Goal: Transaction & Acquisition: Obtain resource

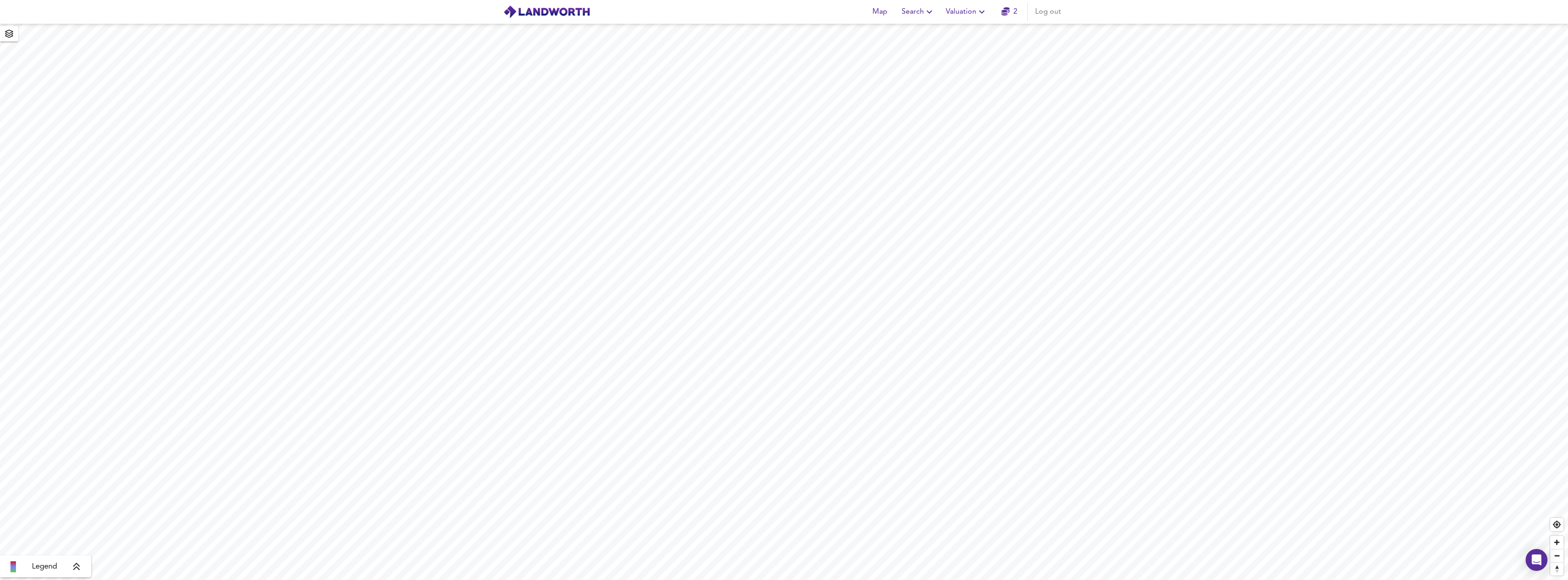
click at [971, 10] on span "Valuation" at bounding box center [966, 12] width 41 height 12
click at [974, 45] on li "Valuation Report History" at bounding box center [967, 49] width 109 height 16
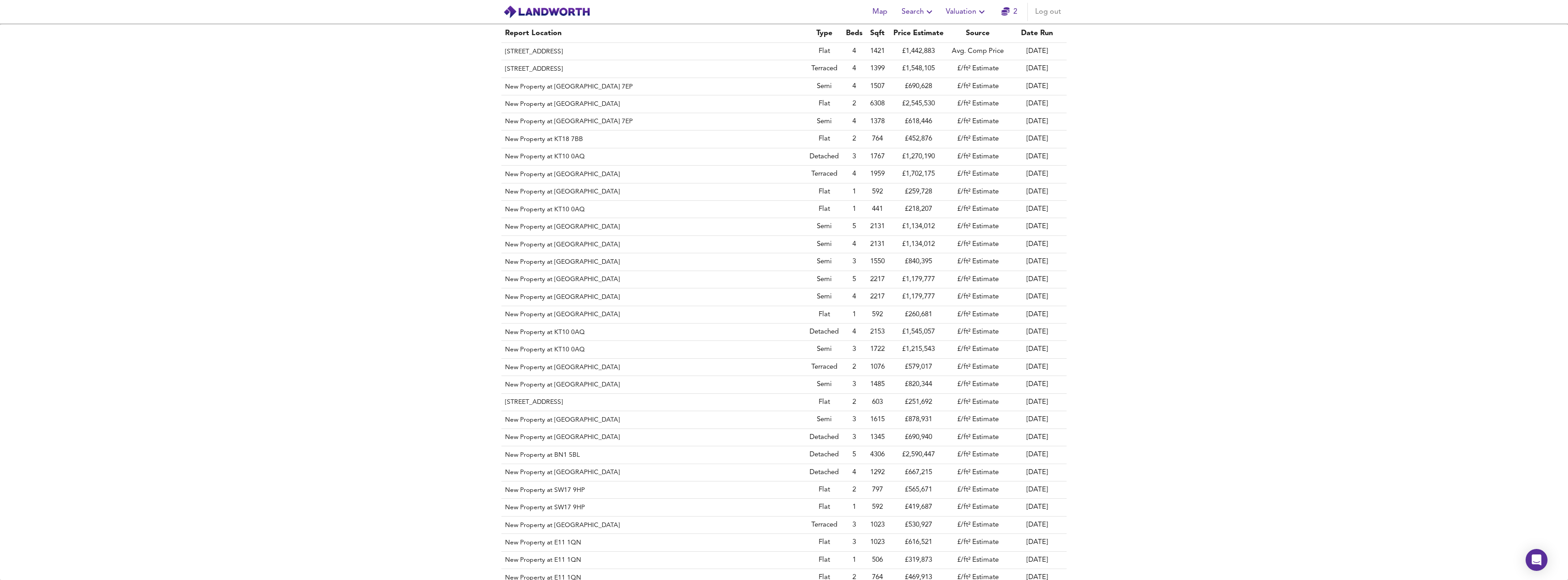
click at [1107, 18] on header "Map Search Valuation 2 Log out" at bounding box center [784, 12] width 1568 height 23
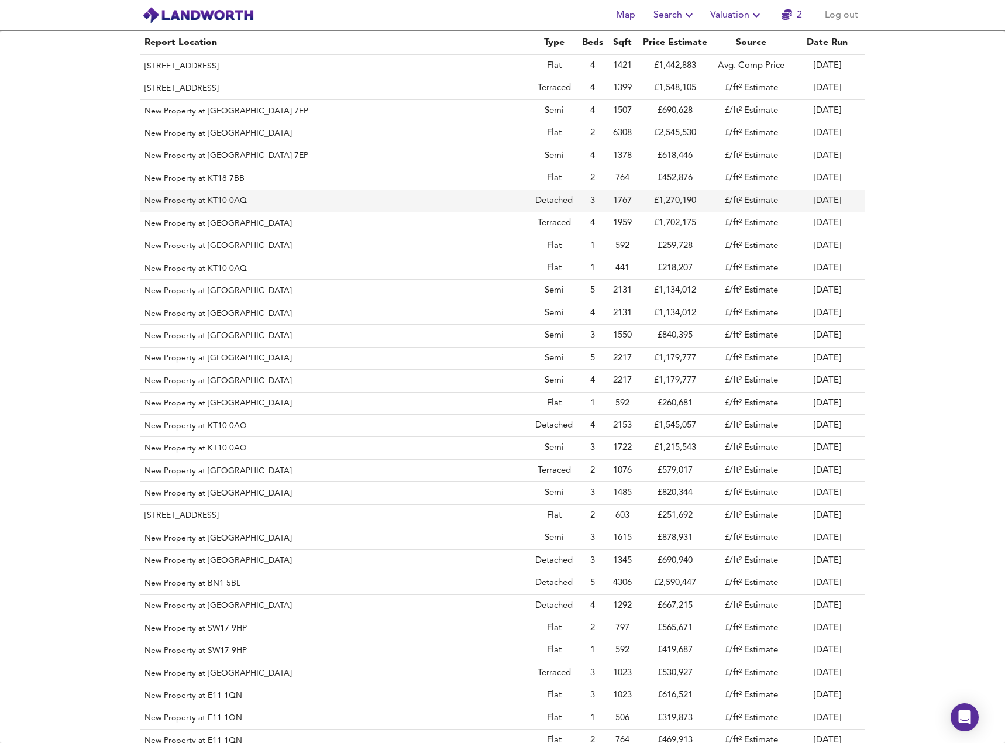
click at [210, 200] on th "New Property at KT10 0AQ" at bounding box center [335, 201] width 391 height 22
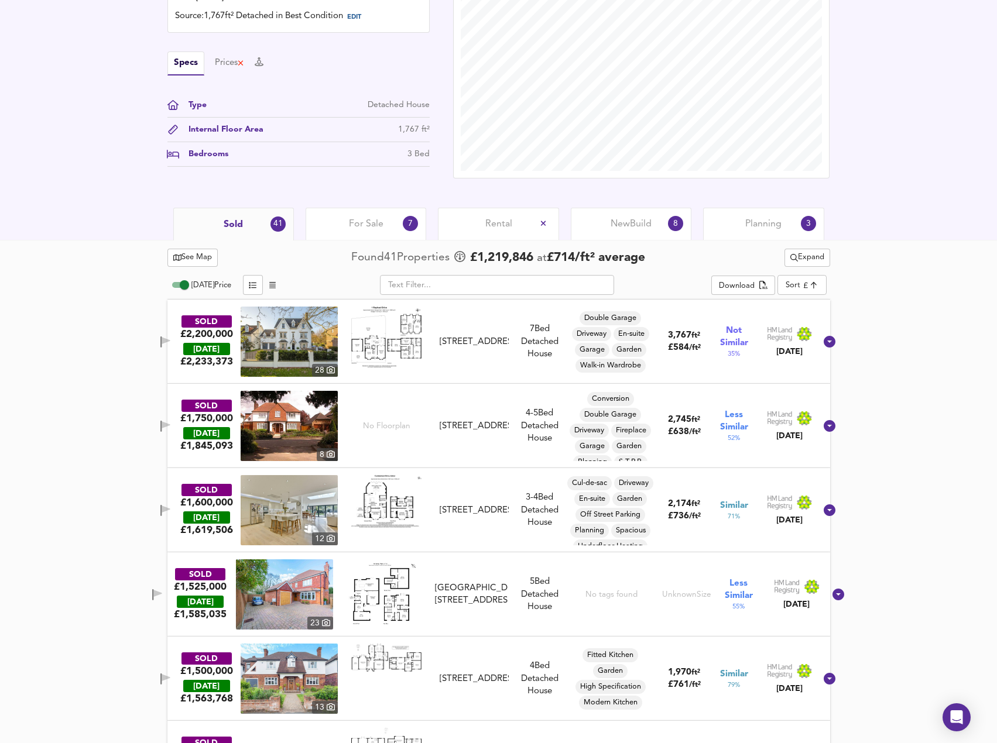
scroll to position [410, 0]
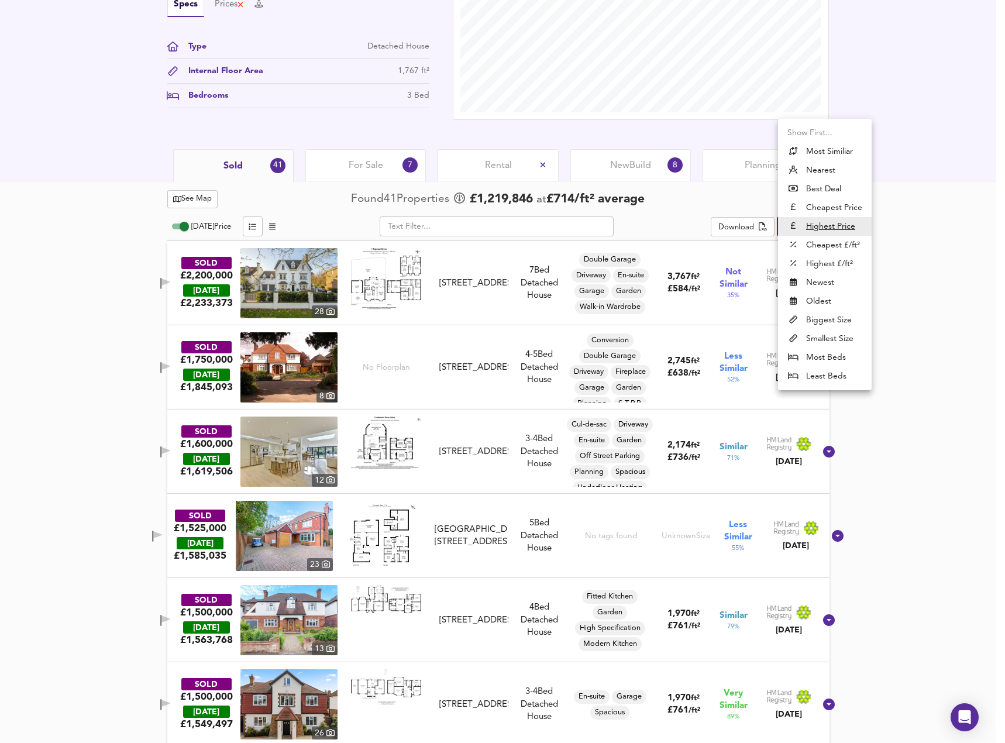
click at [799, 225] on li "Highest Price" at bounding box center [825, 226] width 94 height 19
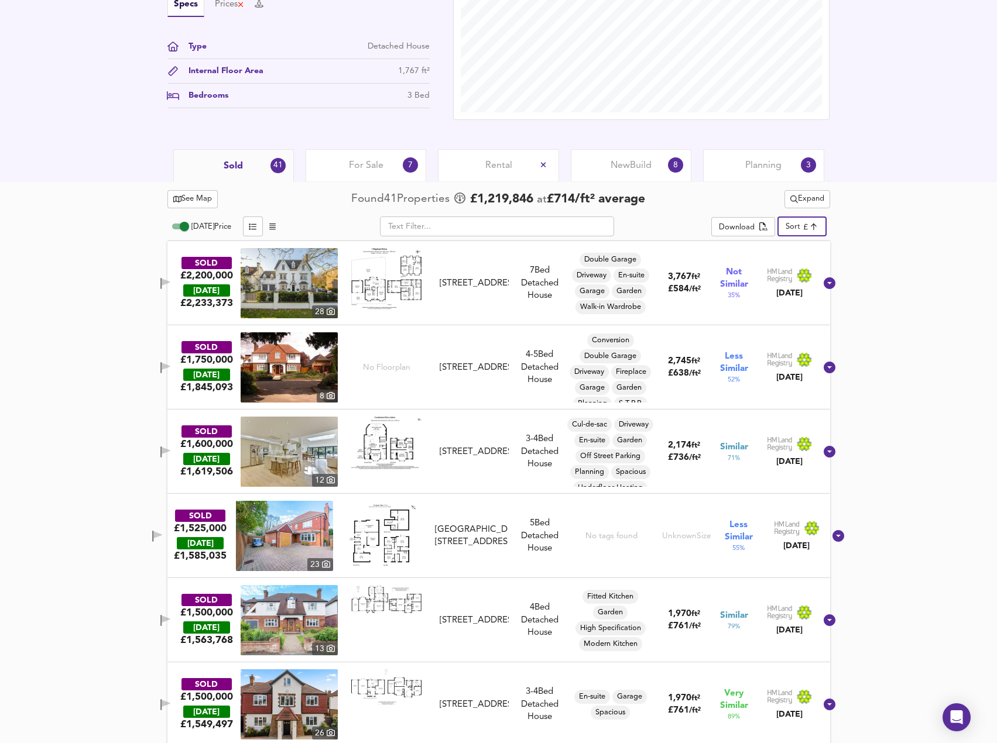
click at [812, 205] on span "Expand" at bounding box center [807, 199] width 34 height 13
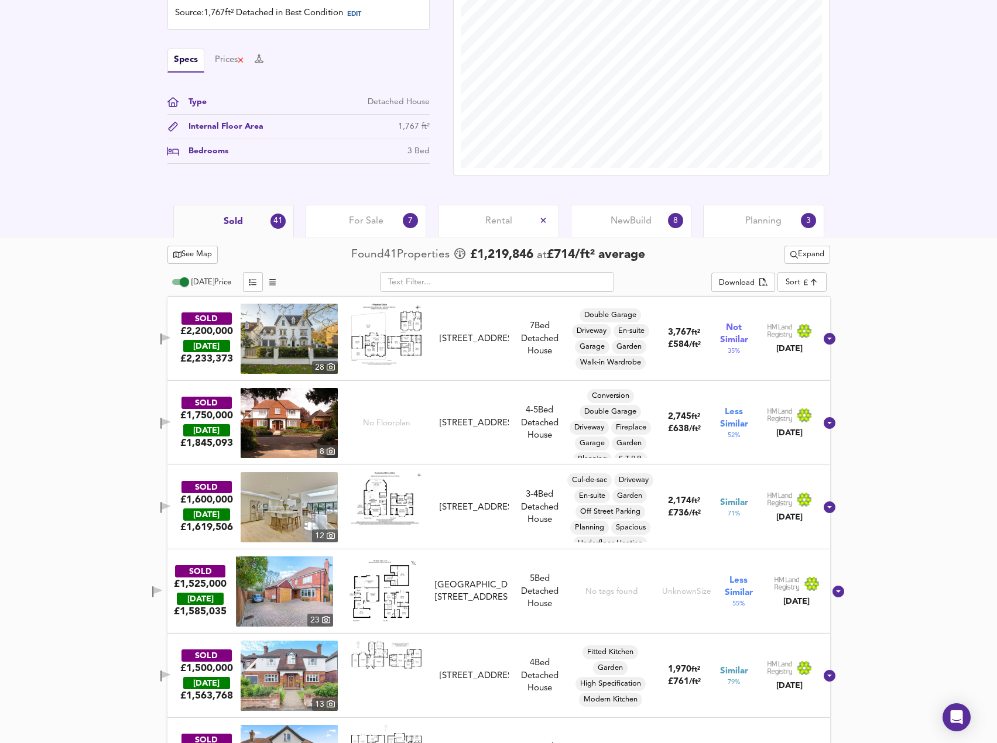
scroll to position [351, 0]
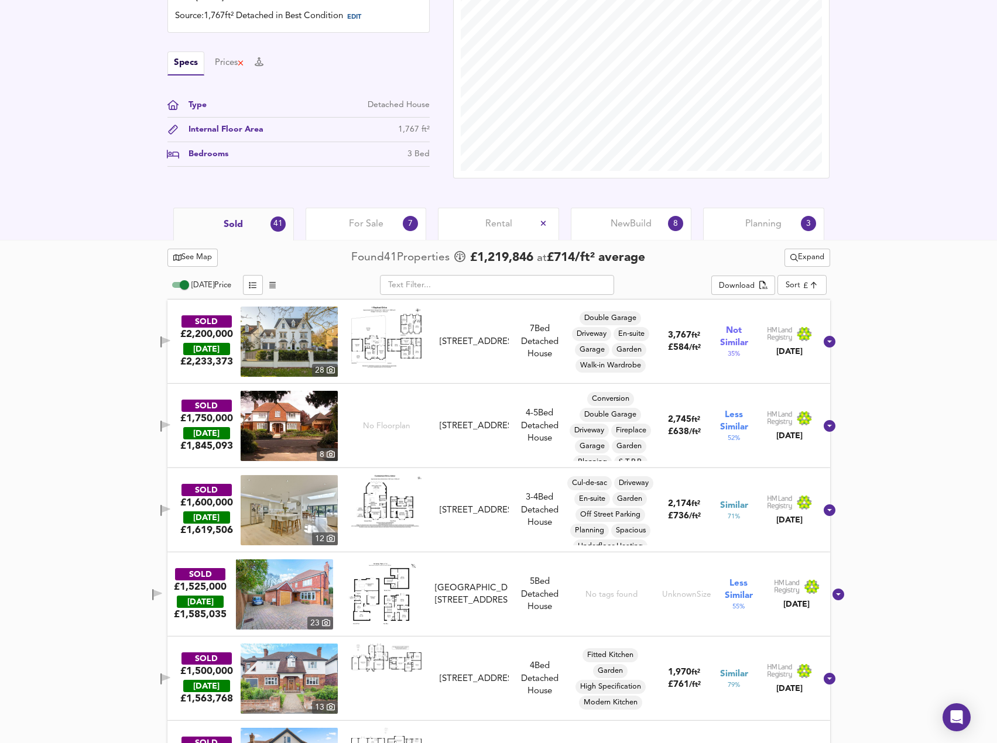
click at [806, 285] on body "Map Search Valuation 2 Log out New Property at KT10 0AQ Download Share £ 1,390,…" at bounding box center [498, 20] width 997 height 743
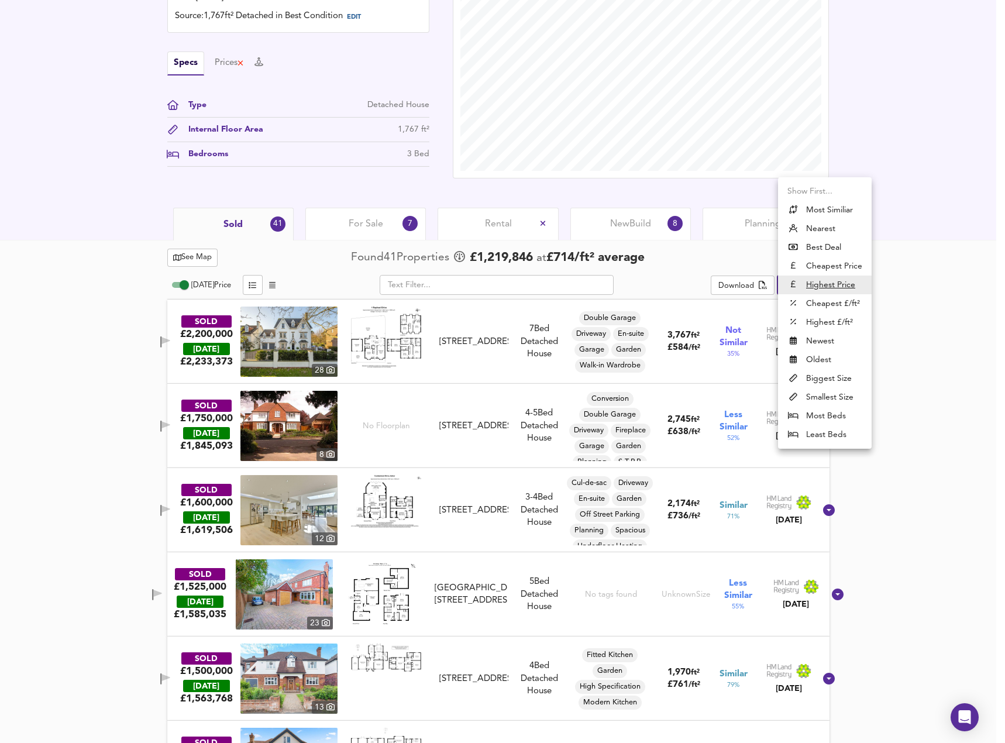
click at [830, 321] on li "Highest £/ft²" at bounding box center [825, 322] width 94 height 19
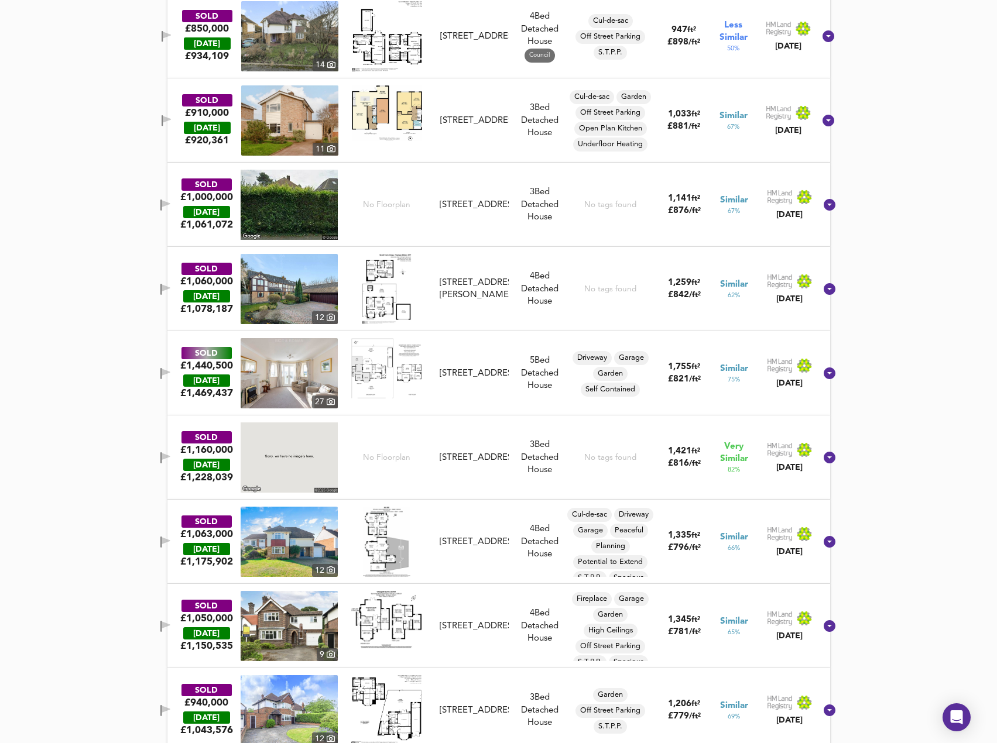
scroll to position [761, 0]
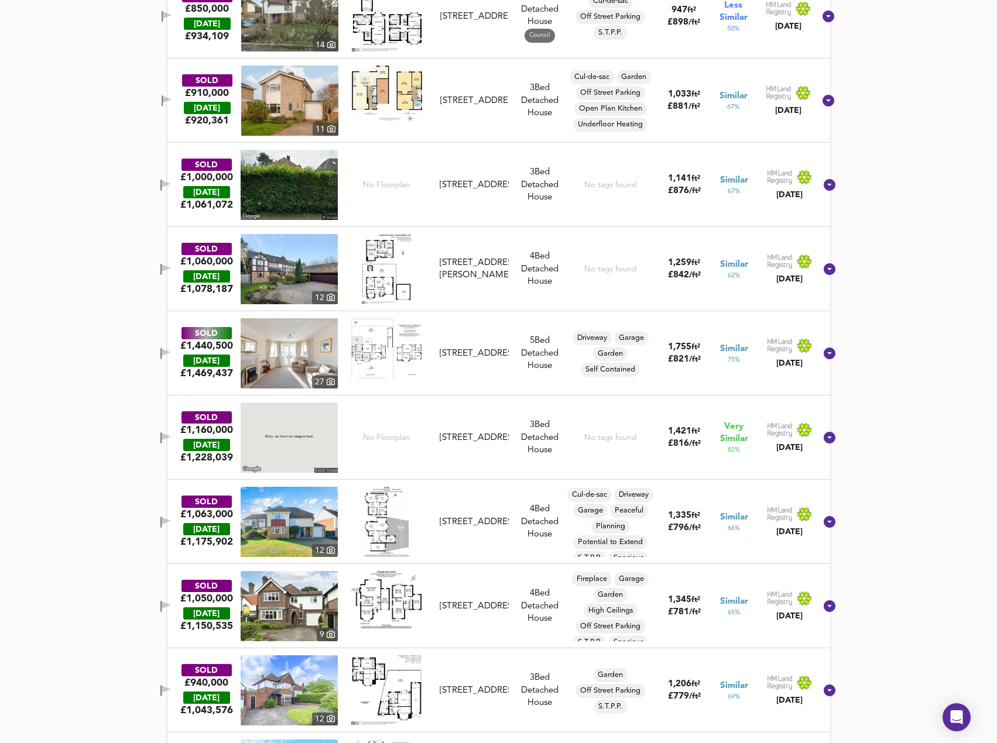
click at [170, 354] on icon "button" at bounding box center [166, 352] width 8 height 7
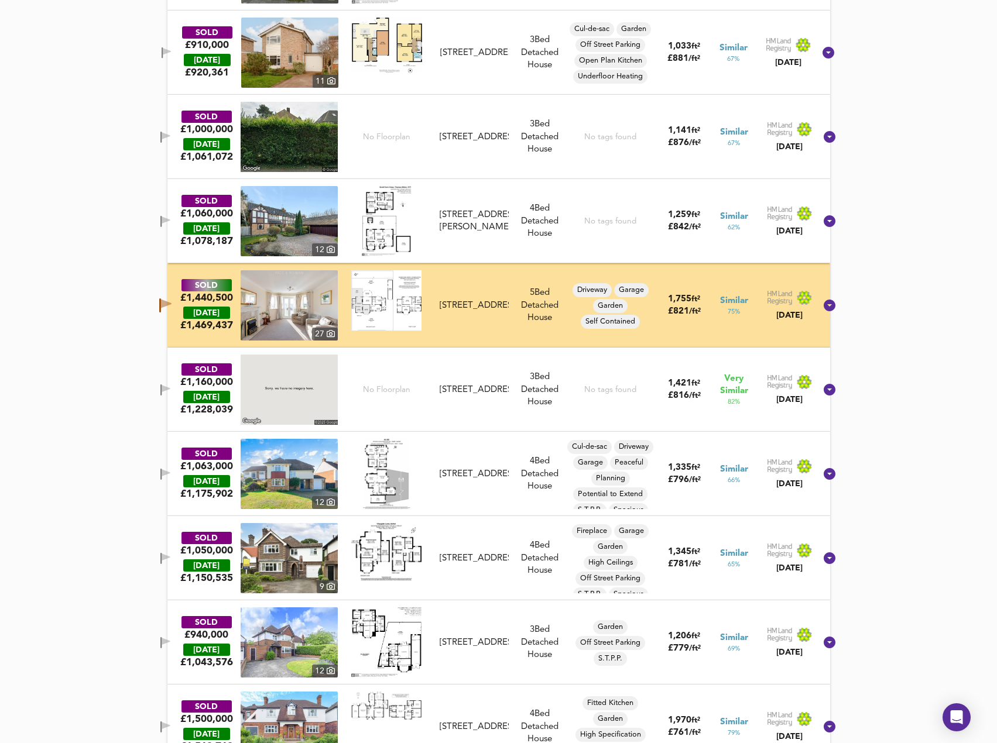
scroll to position [468, 0]
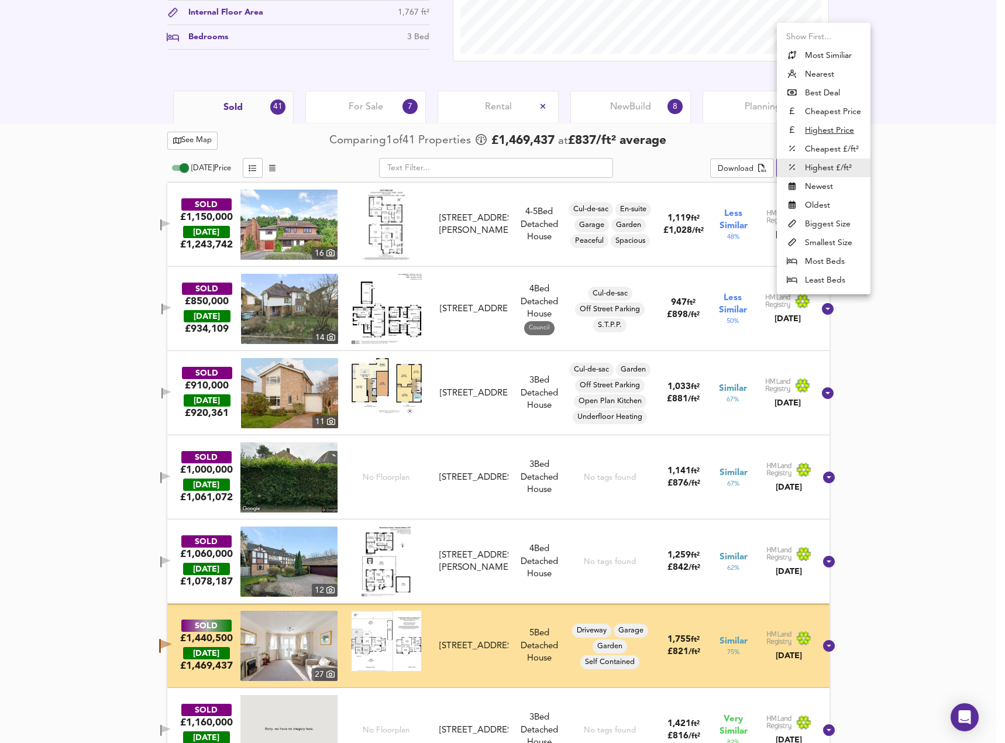
click at [837, 129] on u "Highest Price" at bounding box center [829, 131] width 49 height 12
type input "expensive"
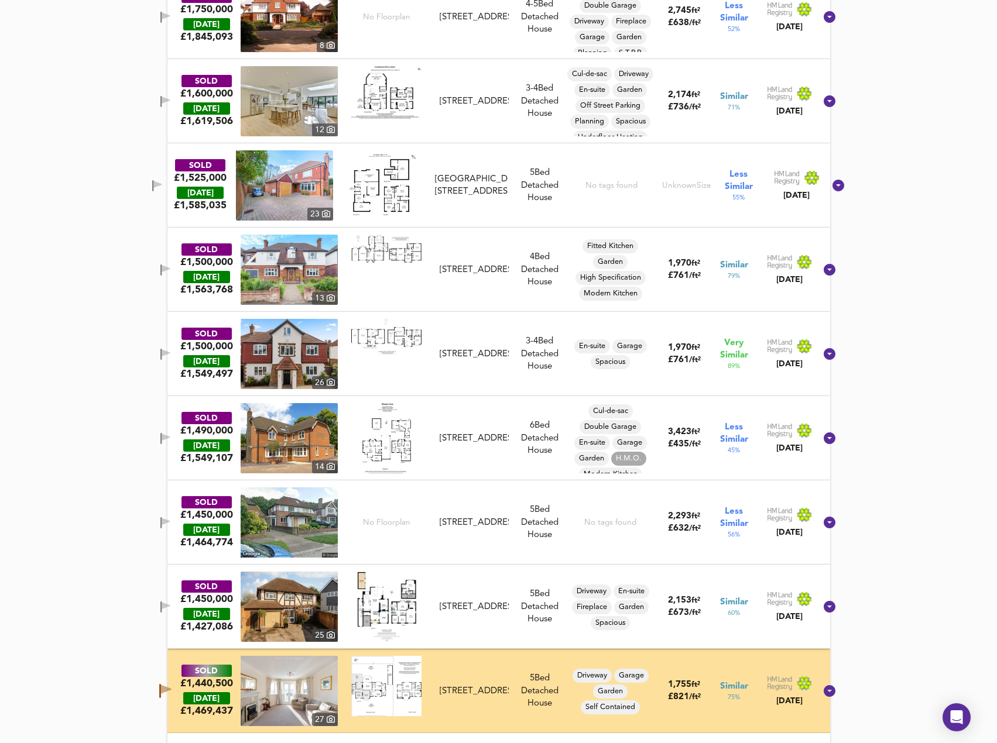
scroll to position [761, 0]
click at [166, 181] on span "button" at bounding box center [158, 185] width 18 height 11
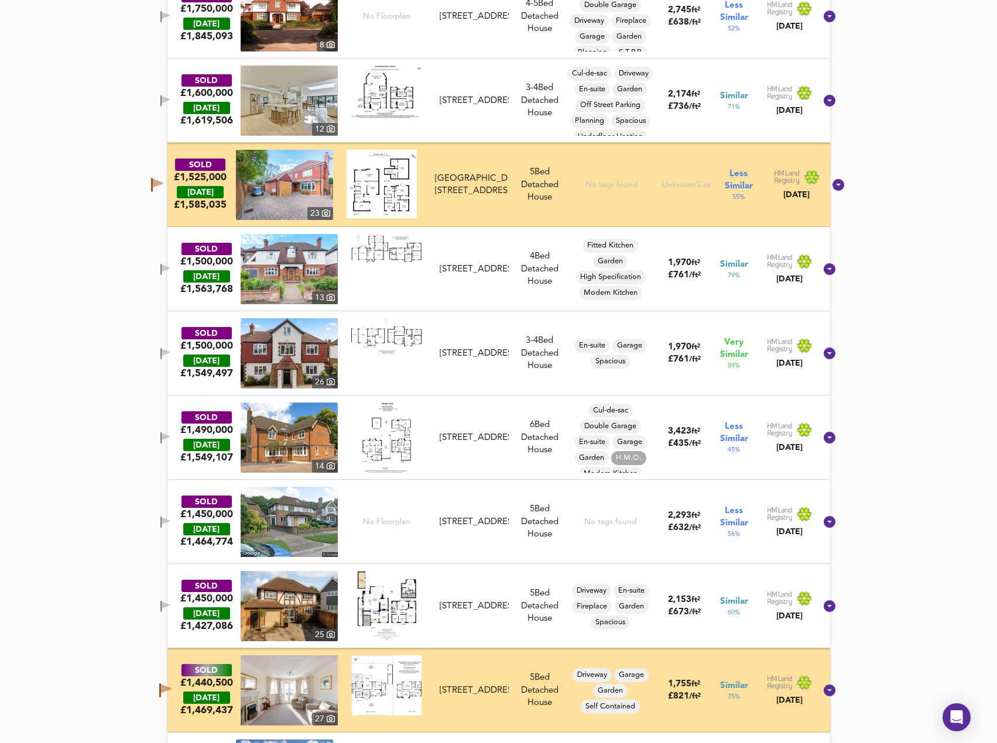
click at [170, 269] on icon "button" at bounding box center [166, 267] width 8 height 7
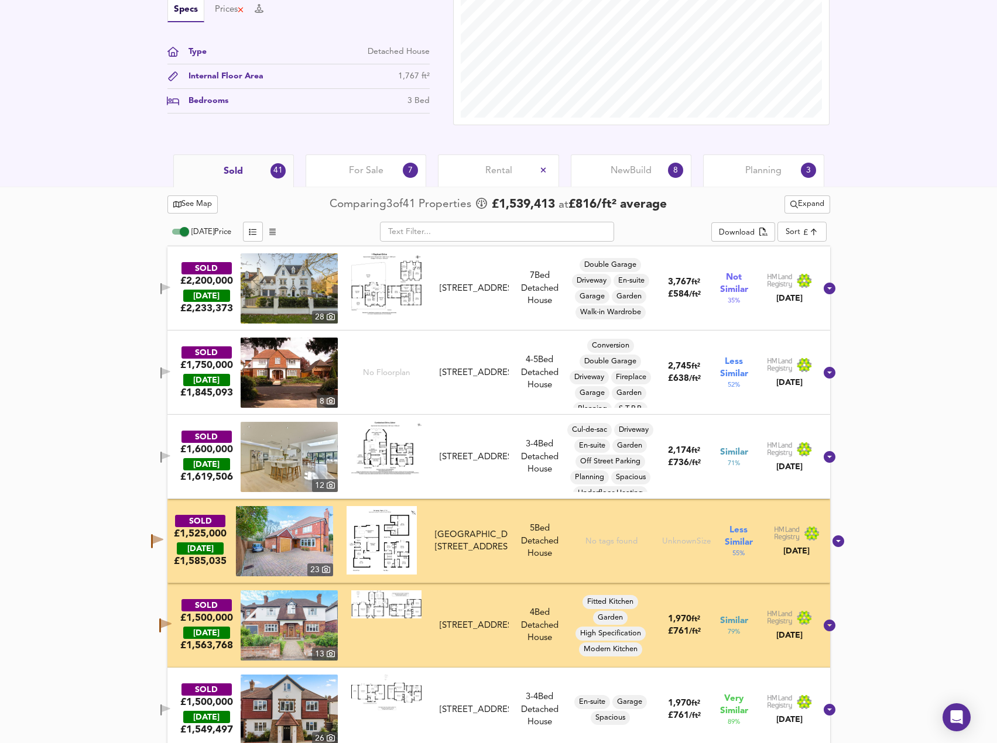
scroll to position [234, 0]
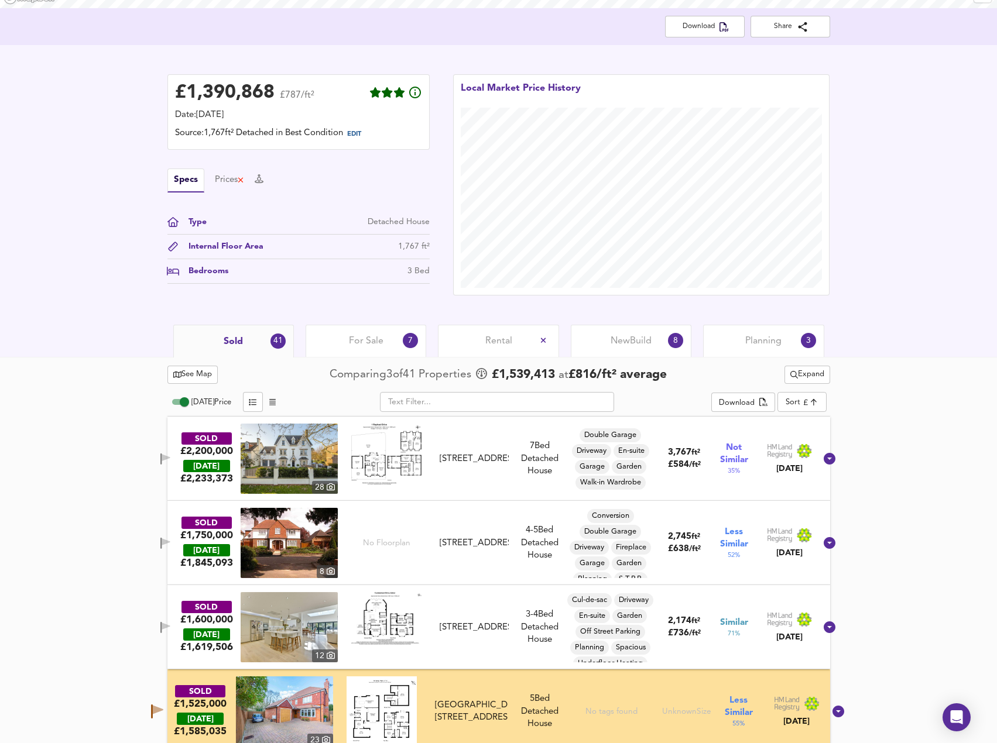
click at [397, 338] on div "For Sale 7" at bounding box center [365, 341] width 121 height 32
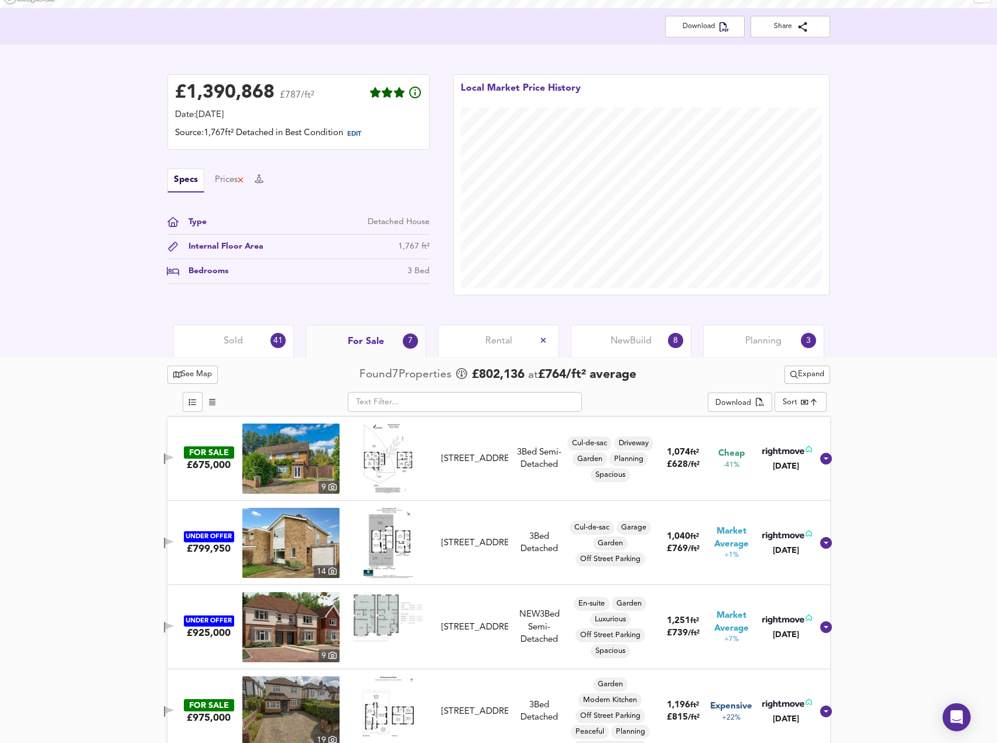
scroll to position [468, 0]
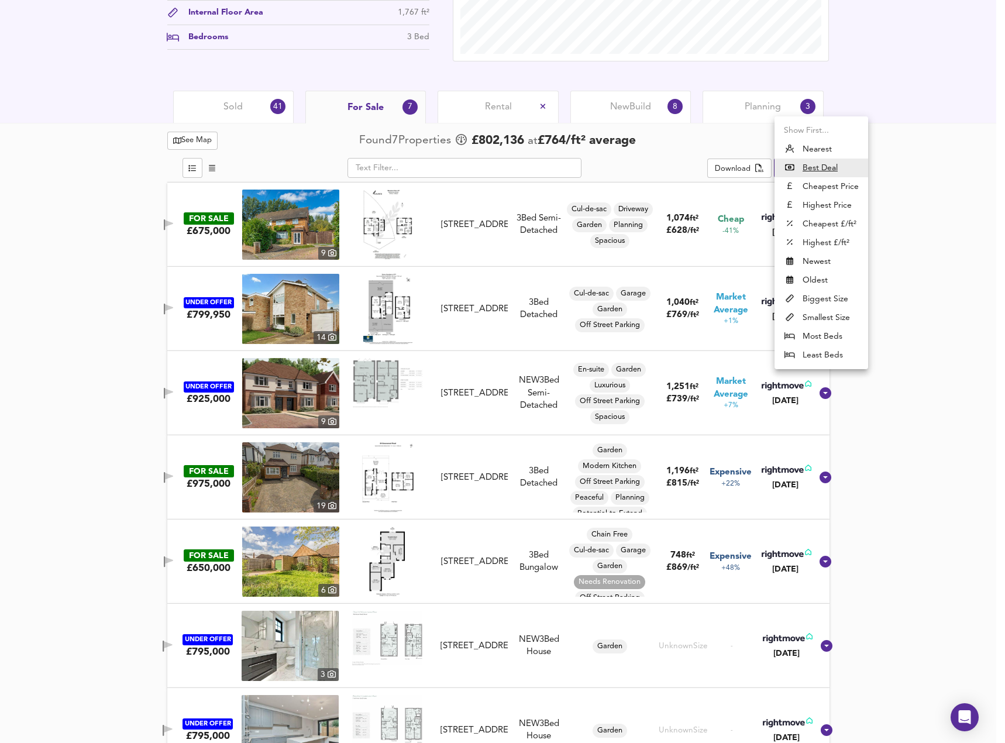
click at [818, 202] on li "Highest Price" at bounding box center [822, 205] width 94 height 19
type input "expensive"
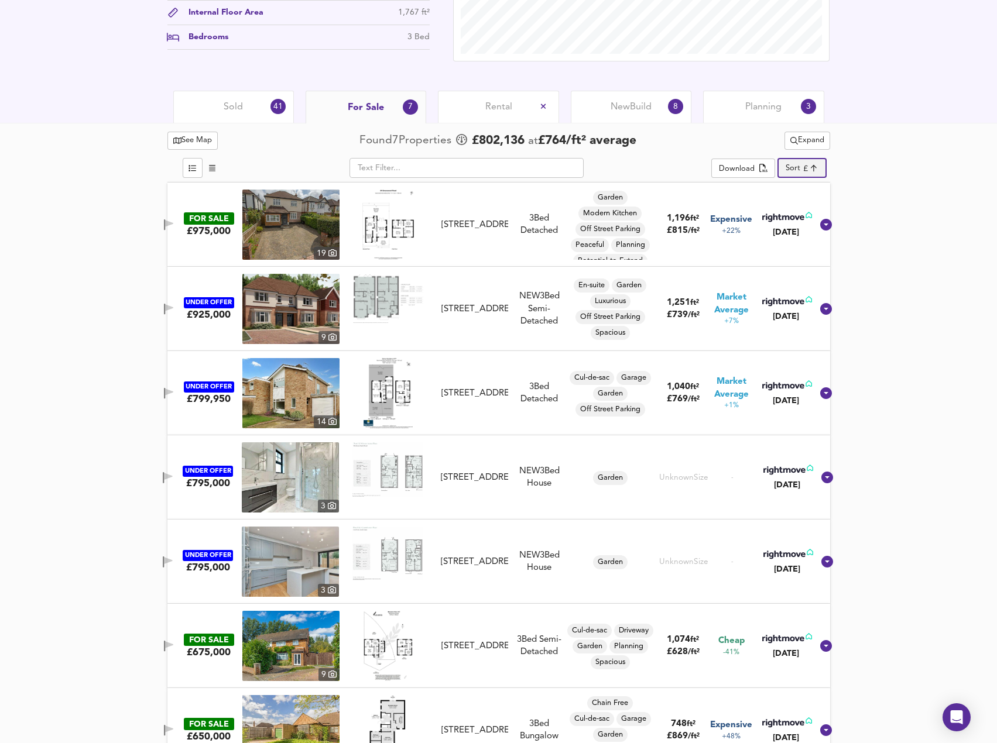
scroll to position [503, 0]
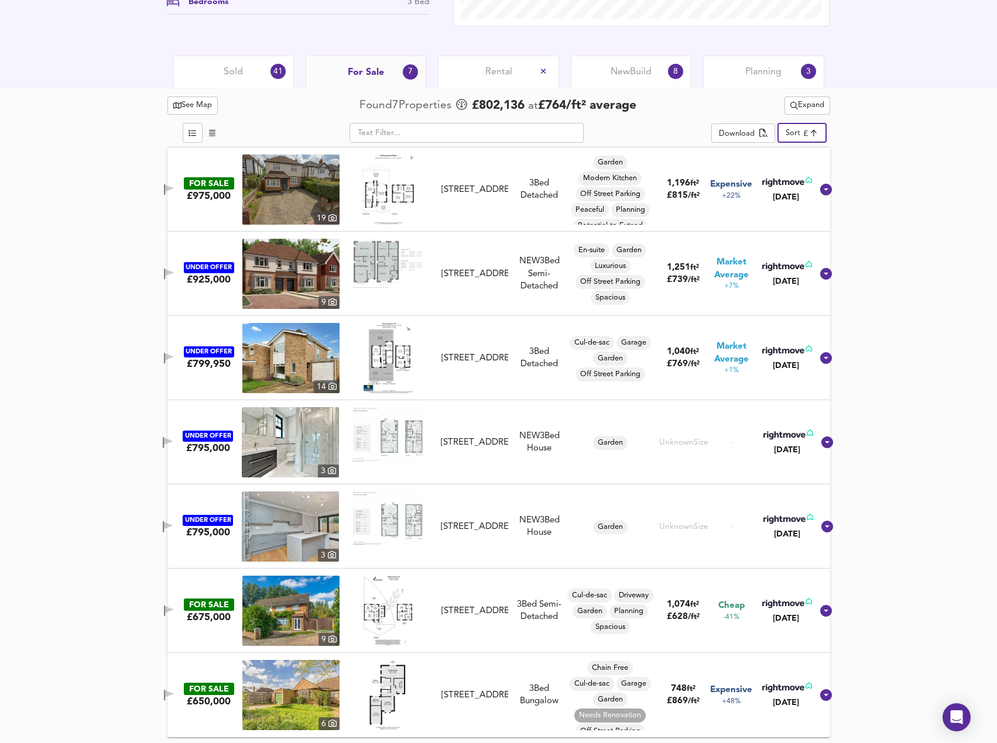
click at [624, 69] on span "New Build" at bounding box center [630, 72] width 41 height 13
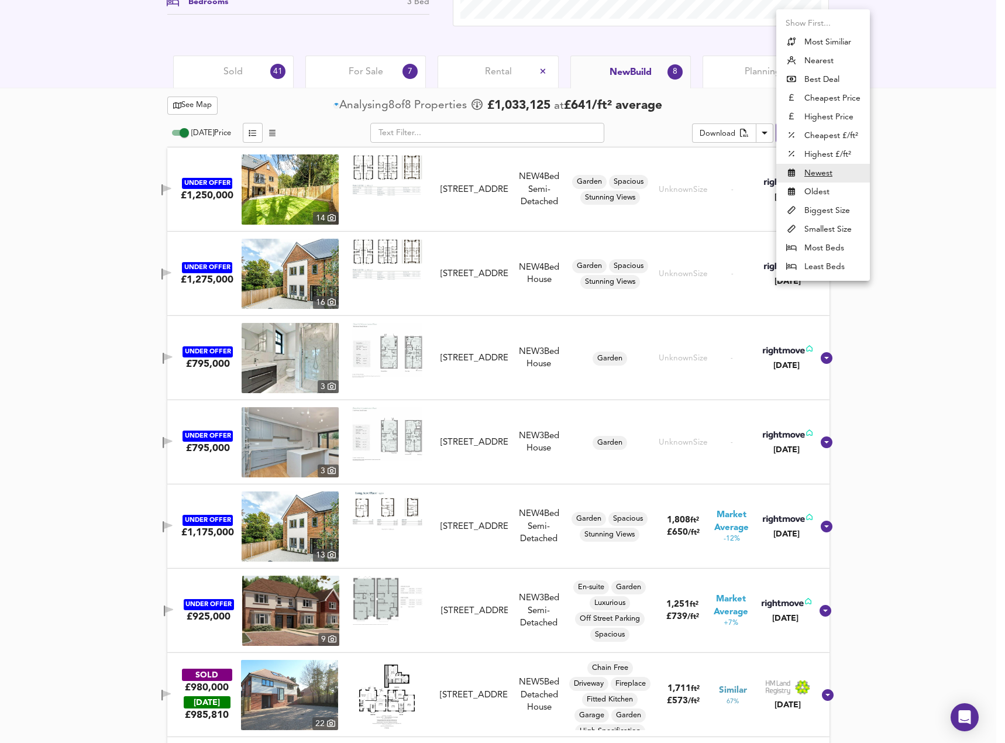
click at [829, 116] on li "Highest Price" at bounding box center [824, 117] width 94 height 19
type input "expensive"
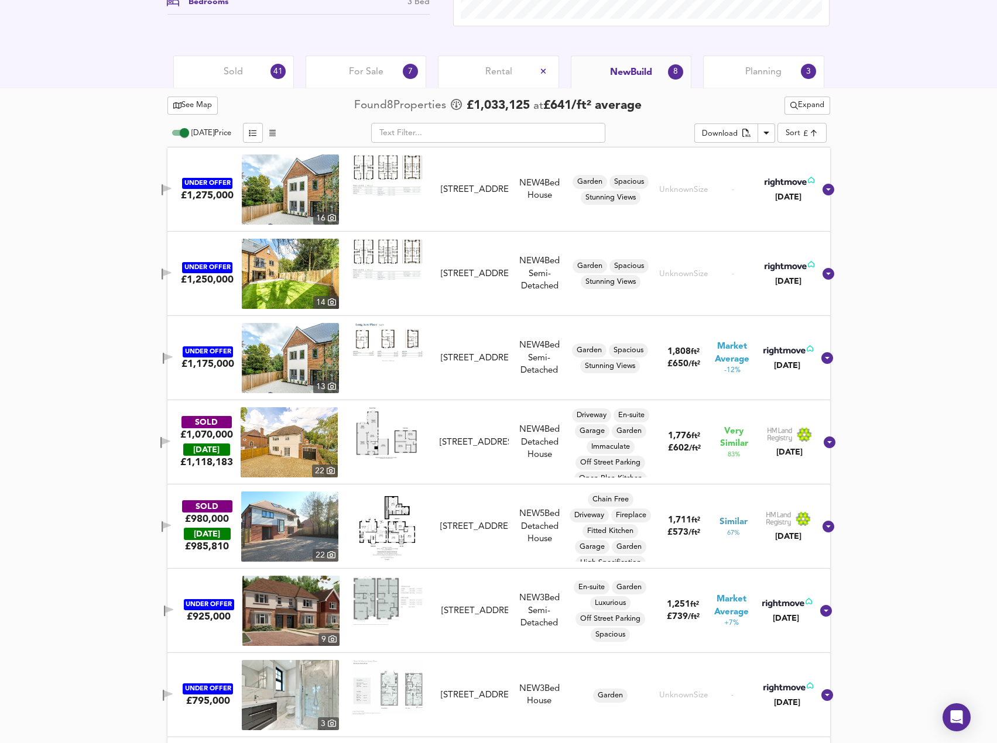
click at [395, 173] on img at bounding box center [387, 174] width 70 height 41
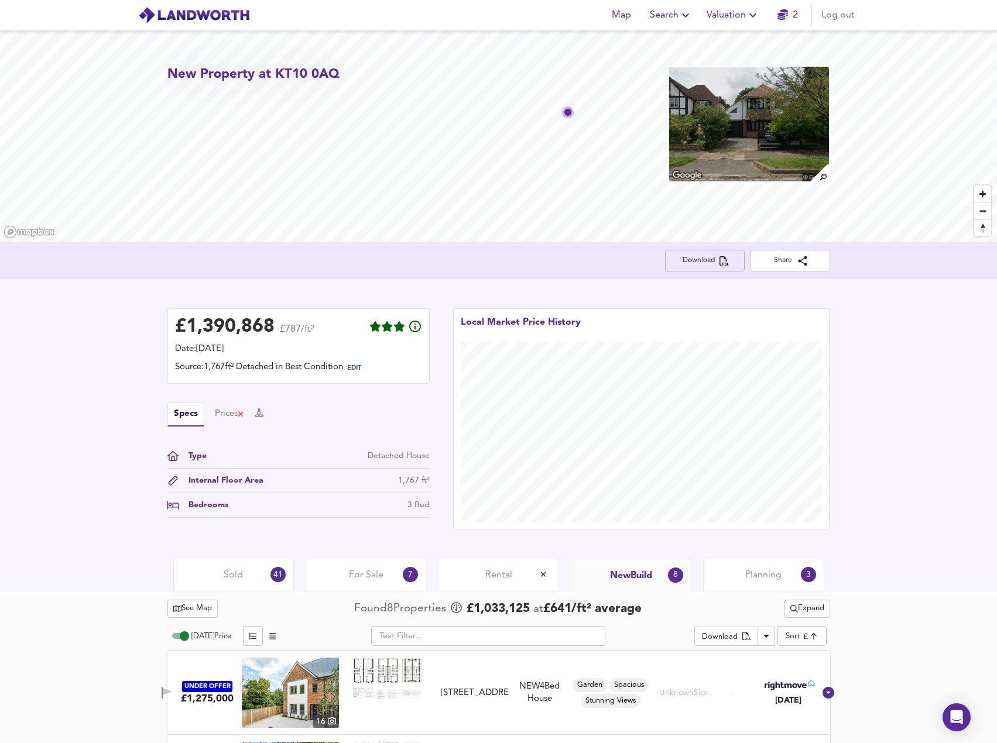
click at [723, 267] on button "Download" at bounding box center [705, 261] width 80 height 22
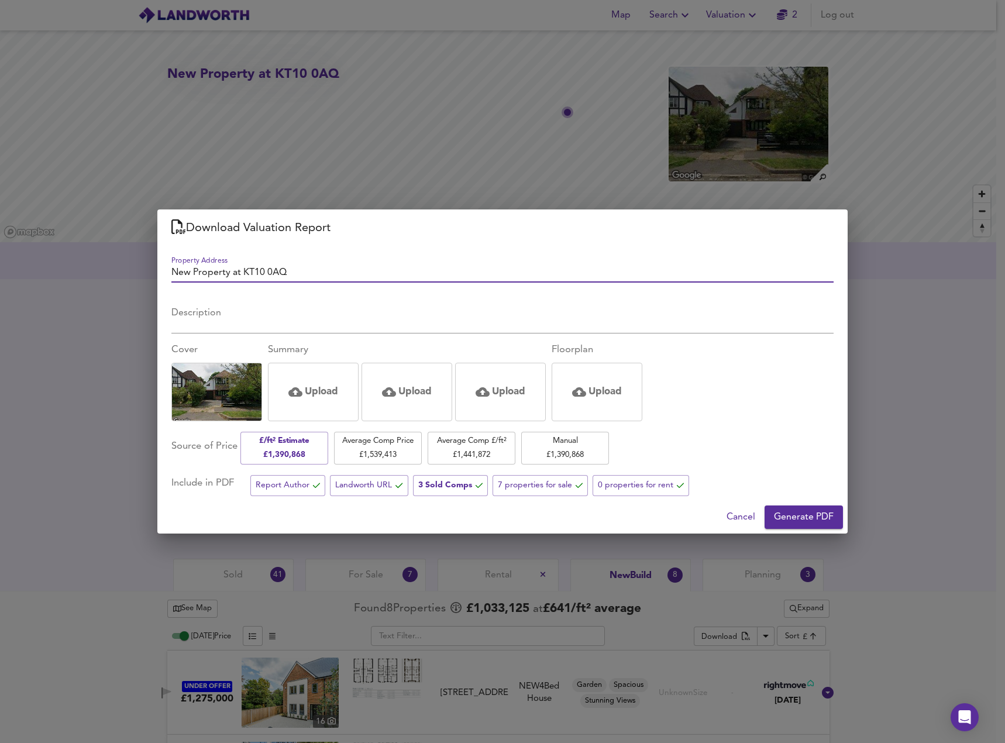
click at [283, 270] on input "New Property at KT10 0AQ" at bounding box center [502, 274] width 662 height 17
click at [960, 437] on div "Download Valuation Report Property Address New Property at KT10 0AQ Description…" at bounding box center [502, 371] width 1005 height 743
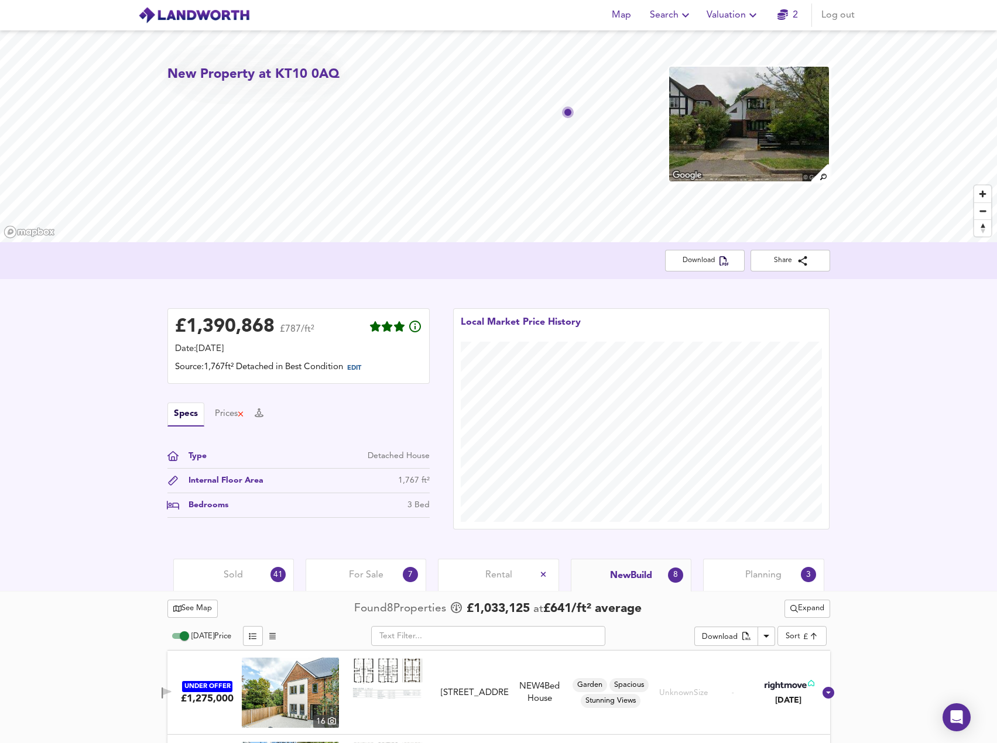
click at [87, 391] on div "£ 1,390,868 £787/ft² Date: 23 October 2024 Source: 1,767ft² Detached in Best Co…" at bounding box center [498, 419] width 997 height 280
click at [238, 573] on span "Sold" at bounding box center [233, 575] width 19 height 13
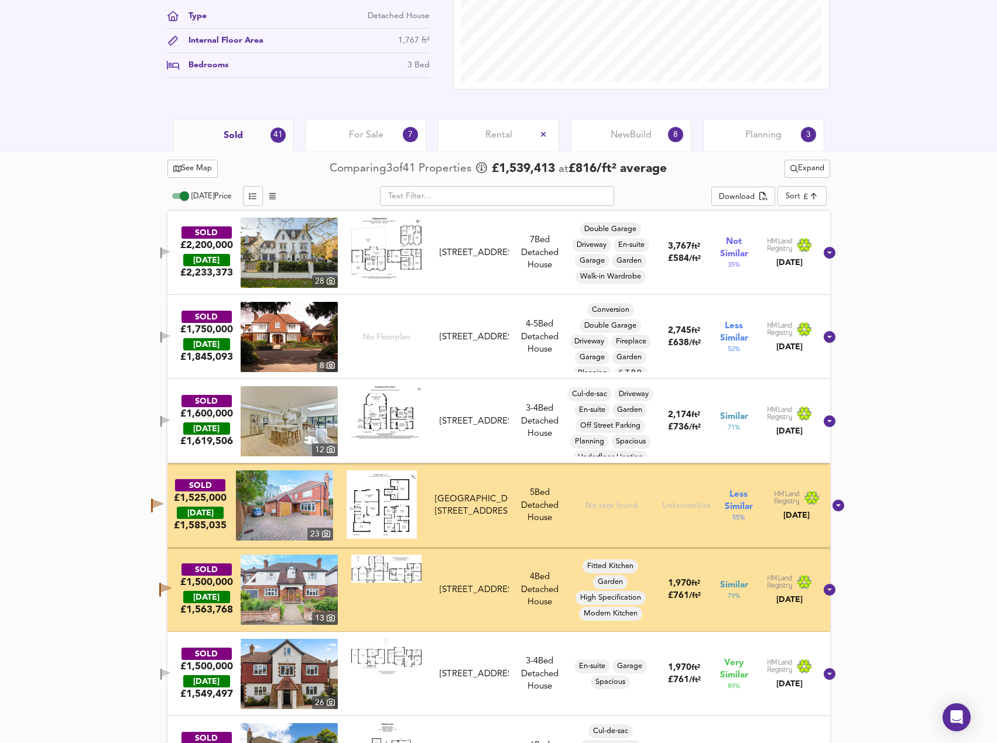
scroll to position [468, 0]
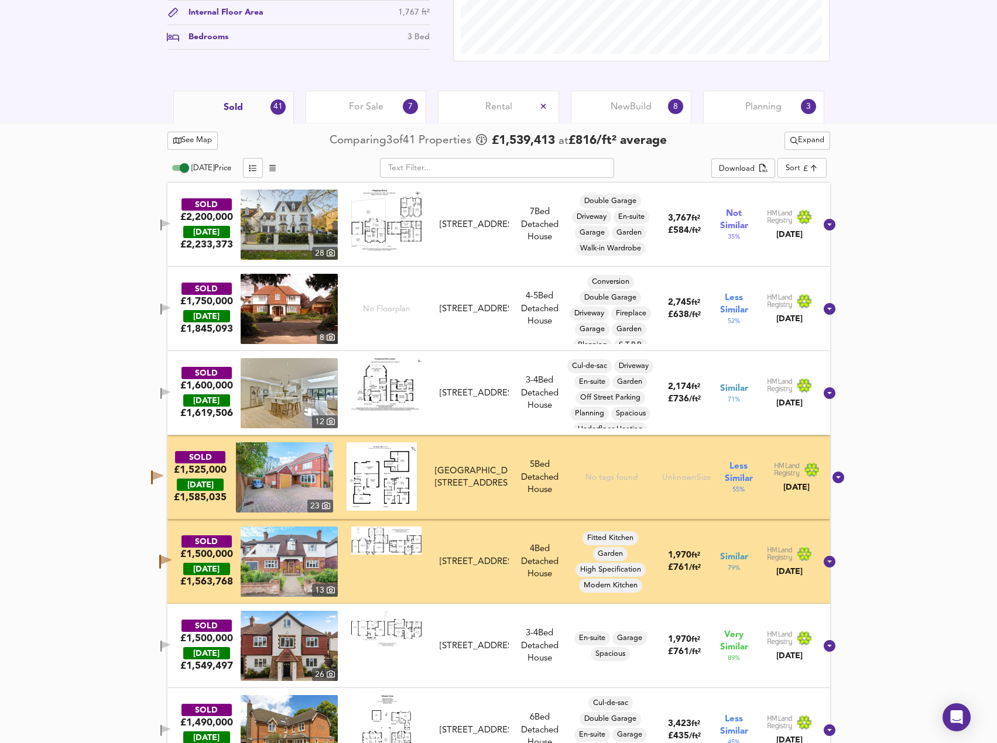
click at [170, 308] on icon "button" at bounding box center [166, 307] width 8 height 7
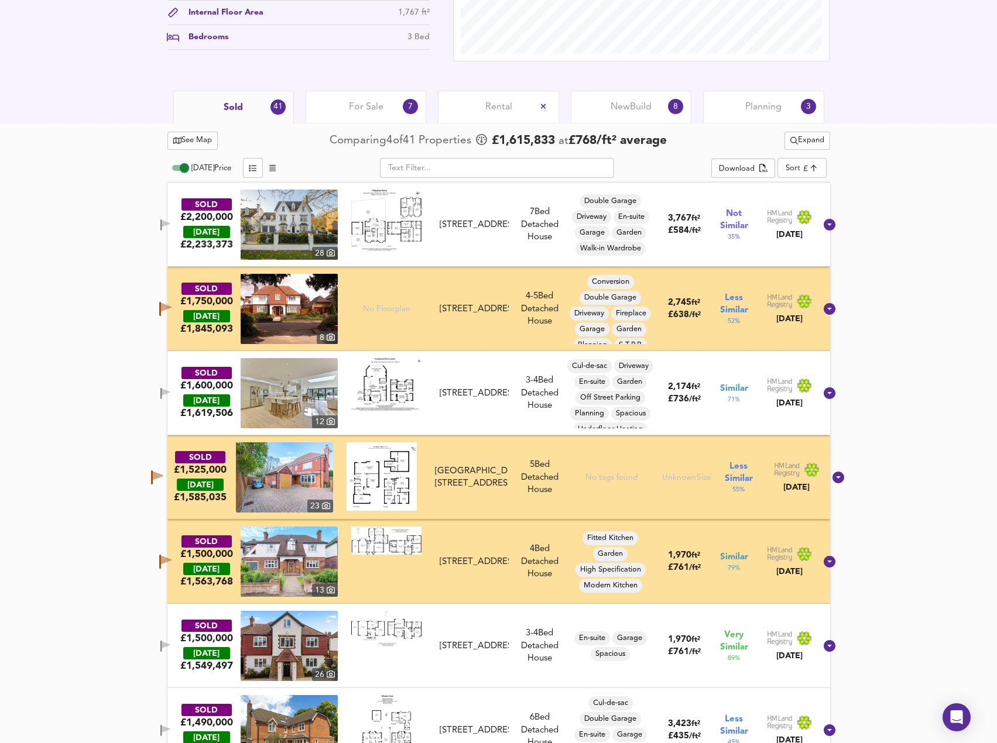
click at [171, 303] on icon "button" at bounding box center [165, 309] width 12 height 14
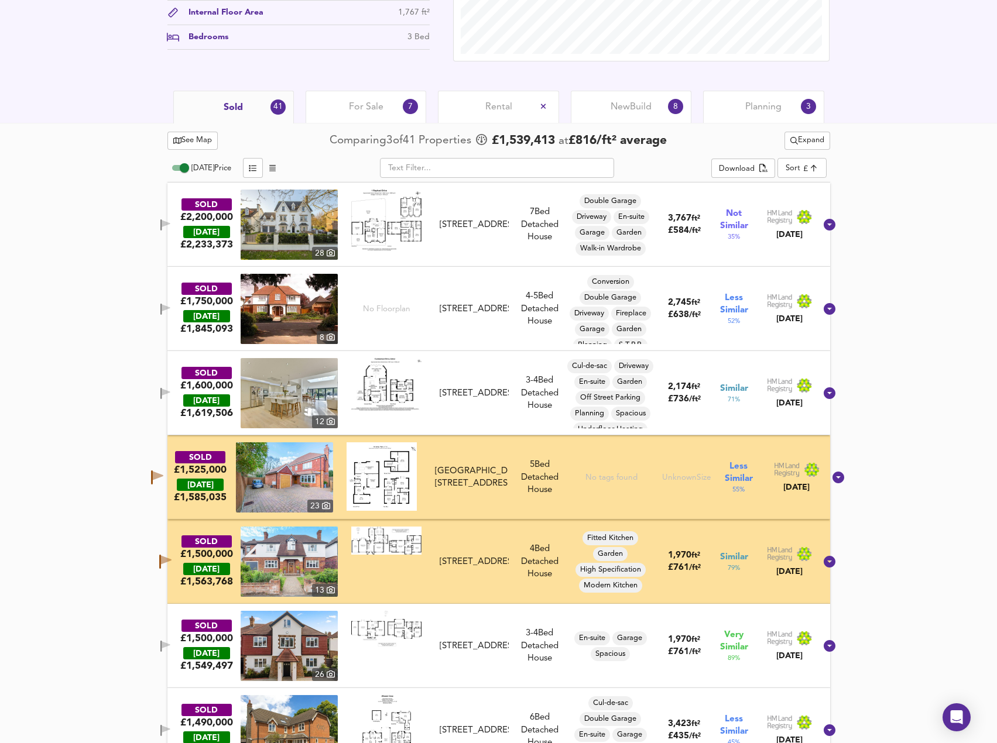
click at [162, 392] on icon "button" at bounding box center [160, 393] width 1 height 11
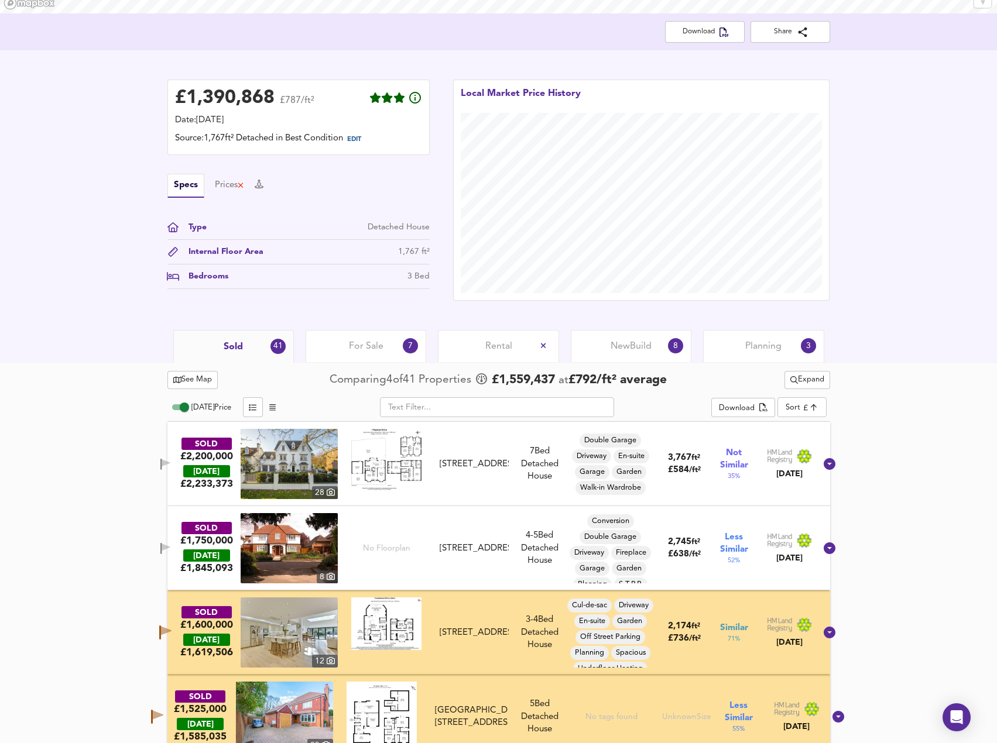
scroll to position [117, 0]
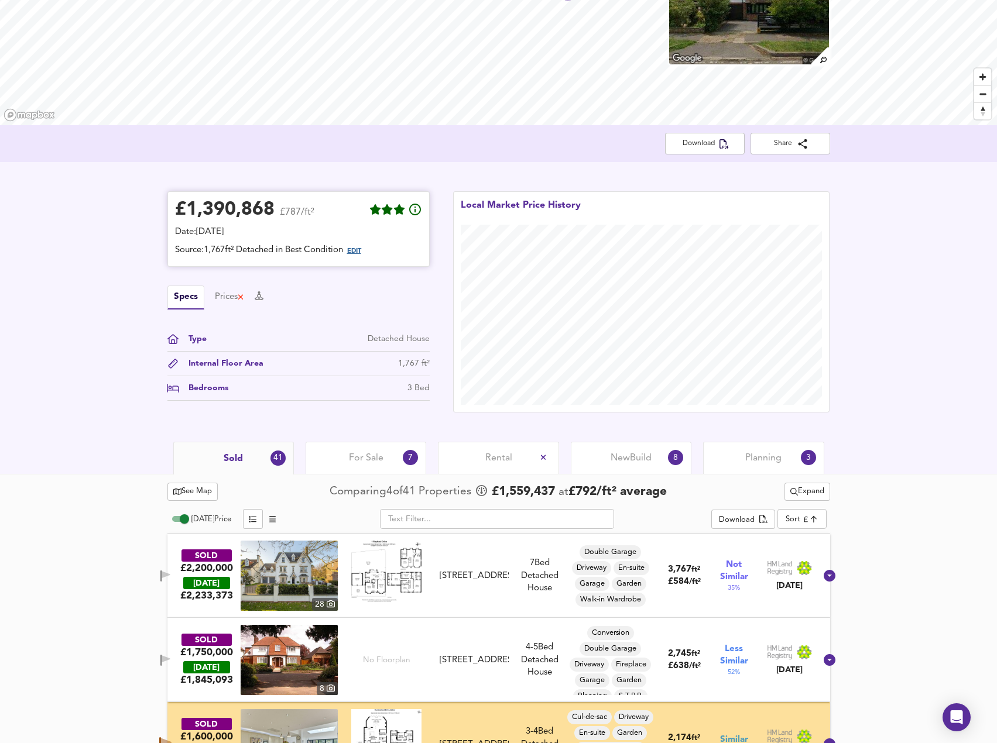
click at [361, 252] on span "EDIT" at bounding box center [354, 251] width 14 height 6
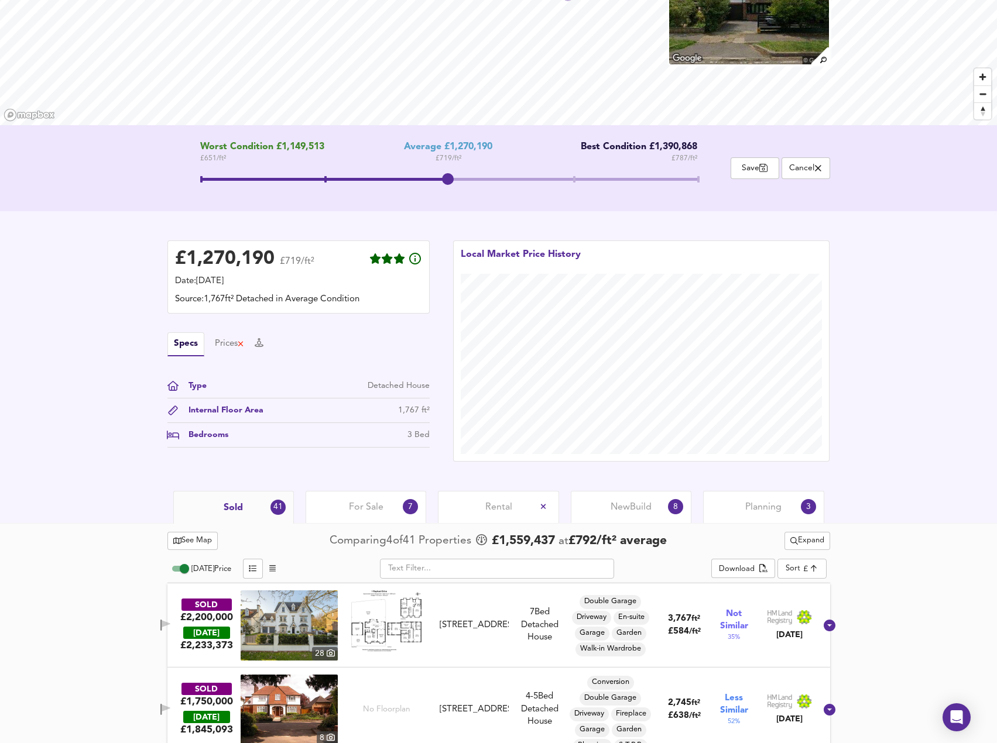
click at [803, 169] on span "Cancel" at bounding box center [806, 168] width 36 height 11
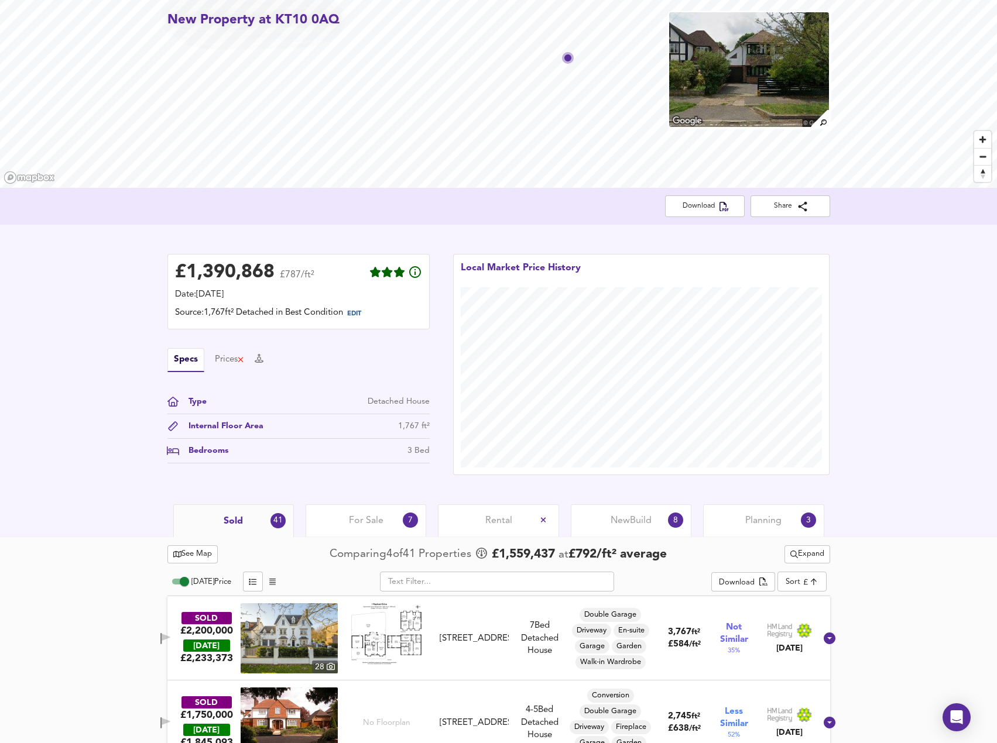
scroll to position [0, 0]
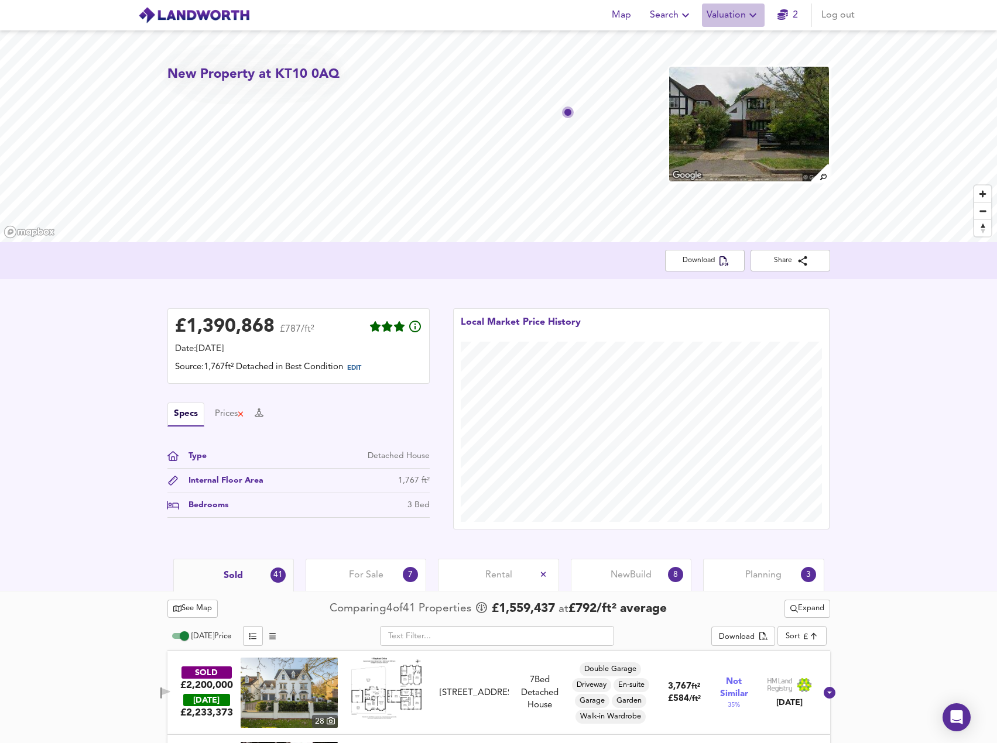
click at [737, 19] on span "Valuation" at bounding box center [732, 15] width 53 height 16
click at [739, 59] on li "Valuation Report History" at bounding box center [733, 63] width 140 height 21
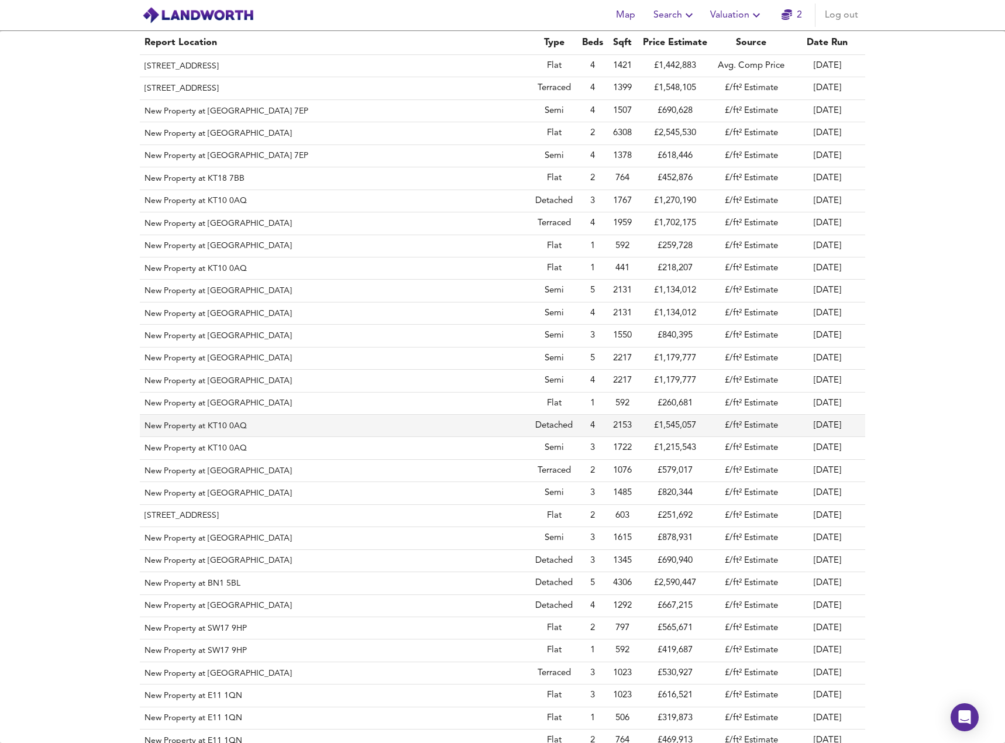
click at [191, 426] on th "New Property at KT10 0AQ" at bounding box center [335, 426] width 391 height 22
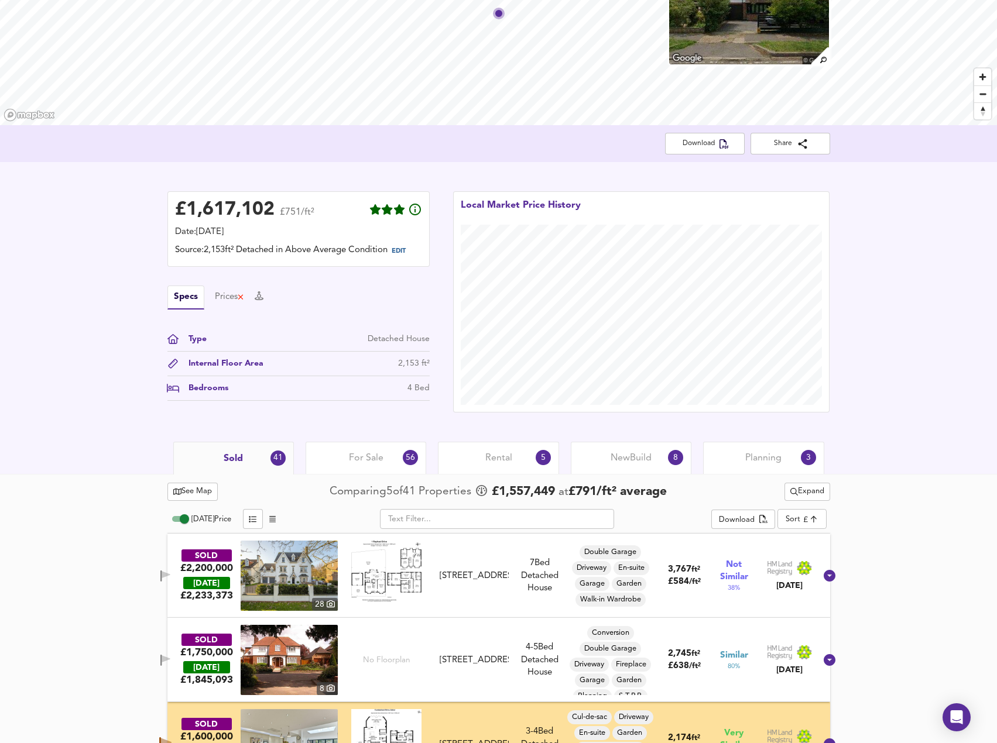
scroll to position [293, 0]
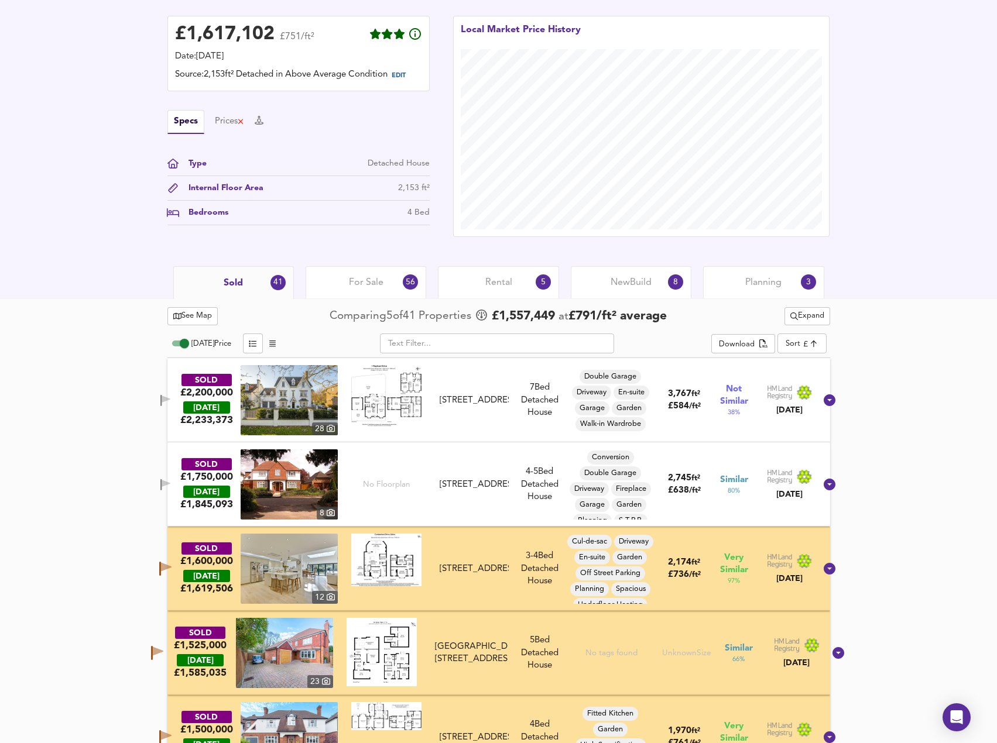
click at [800, 346] on body "Map Search Valuation 2 Log out New Property at KT10 0AQ Download Share £ 1,617,…" at bounding box center [498, 78] width 997 height 743
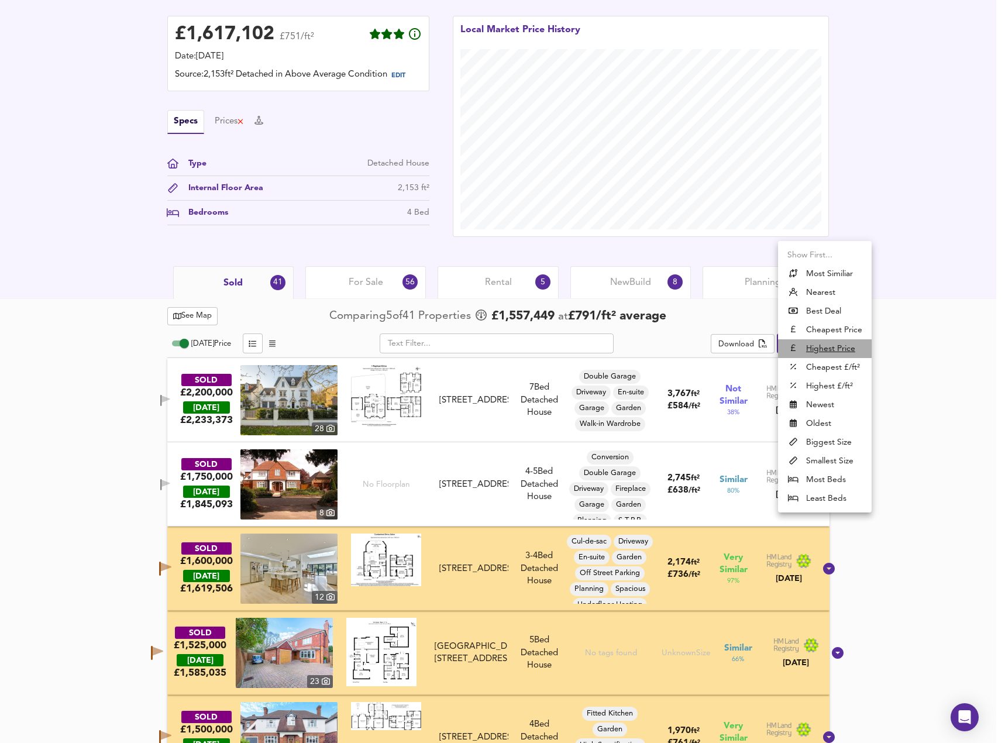
click at [827, 344] on u "Highest Price" at bounding box center [830, 349] width 49 height 12
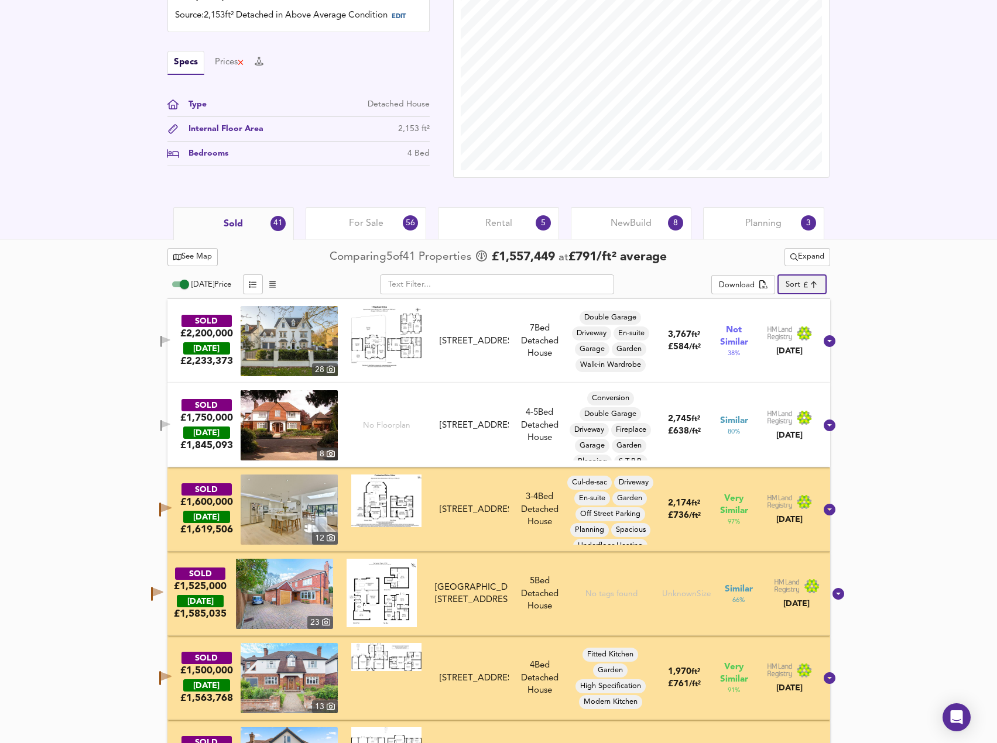
scroll to position [351, 0]
click at [638, 231] on span "New Build" at bounding box center [630, 224] width 41 height 13
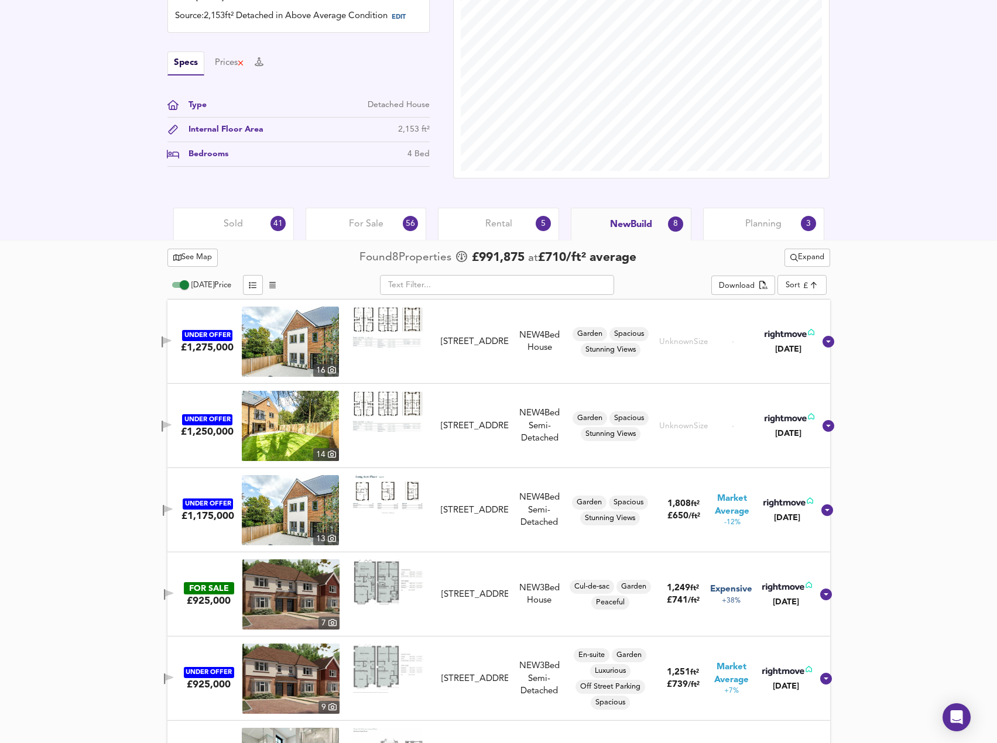
click at [374, 227] on span "For Sale" at bounding box center [366, 224] width 35 height 13
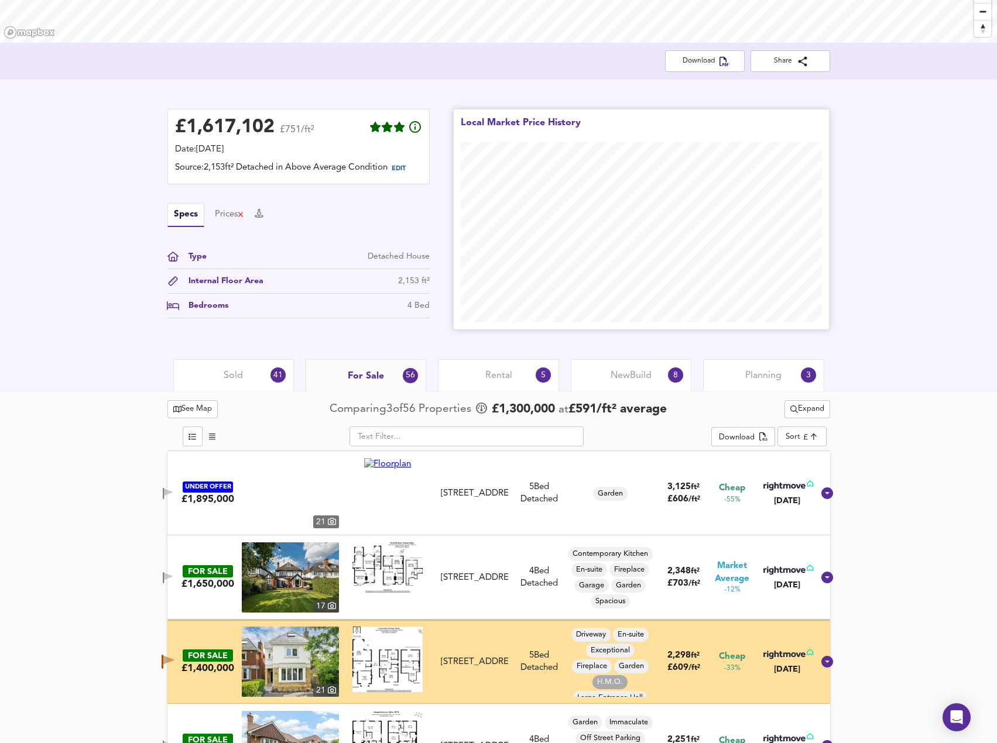
scroll to position [176, 0]
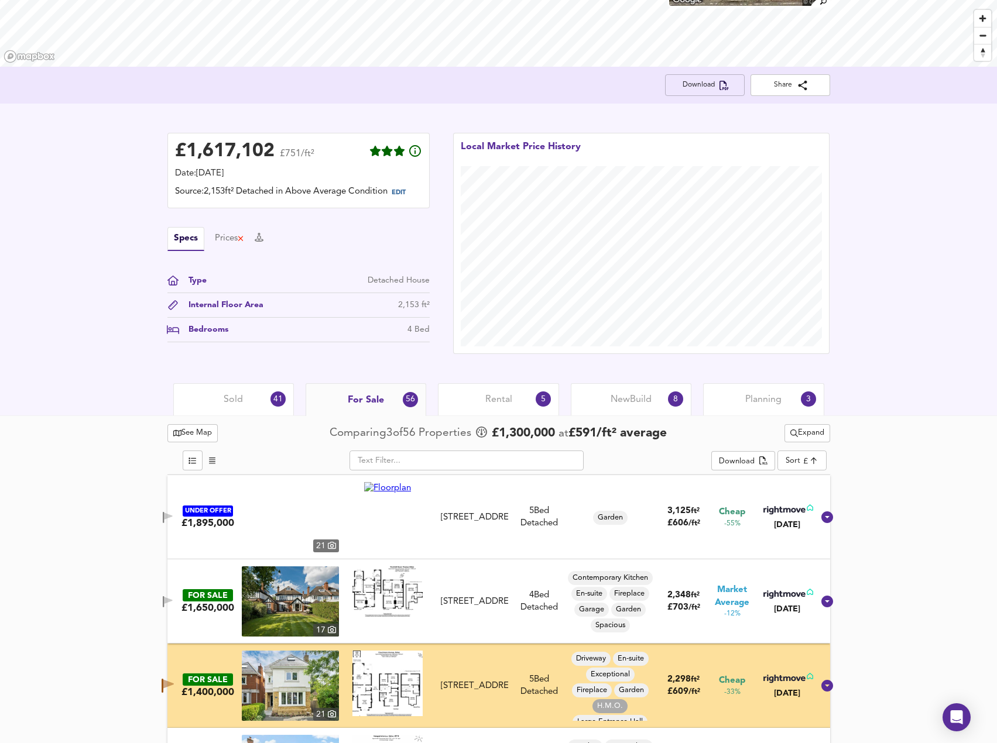
click at [717, 83] on span "Download" at bounding box center [704, 85] width 61 height 12
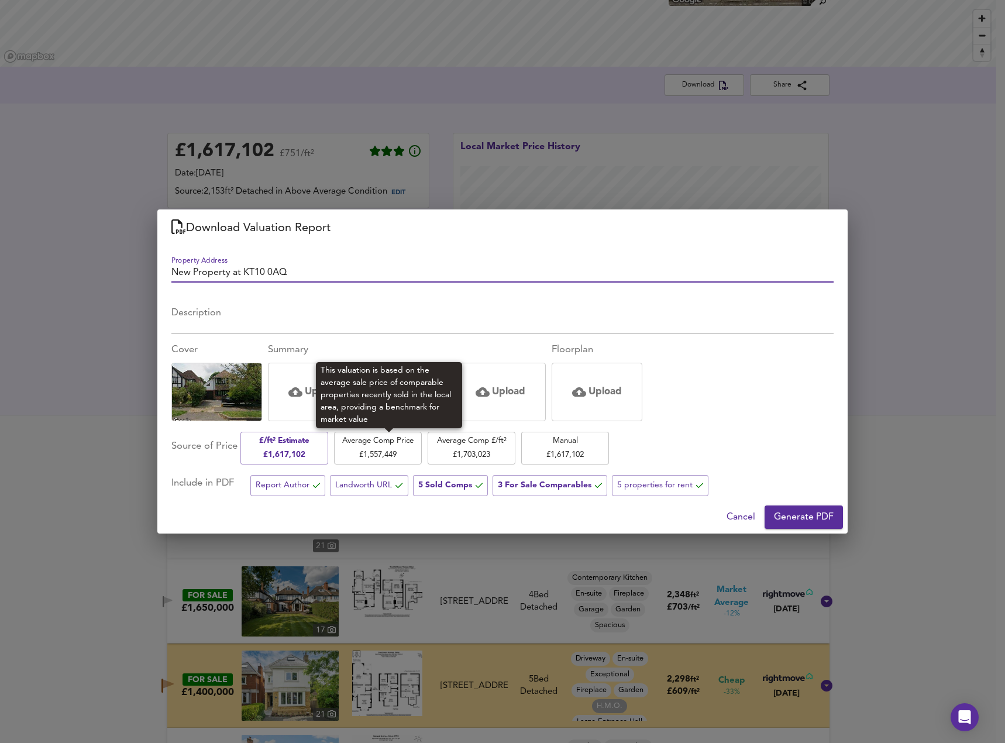
click at [398, 457] on span "Average Comp Price £ 1,557,449" at bounding box center [378, 448] width 76 height 28
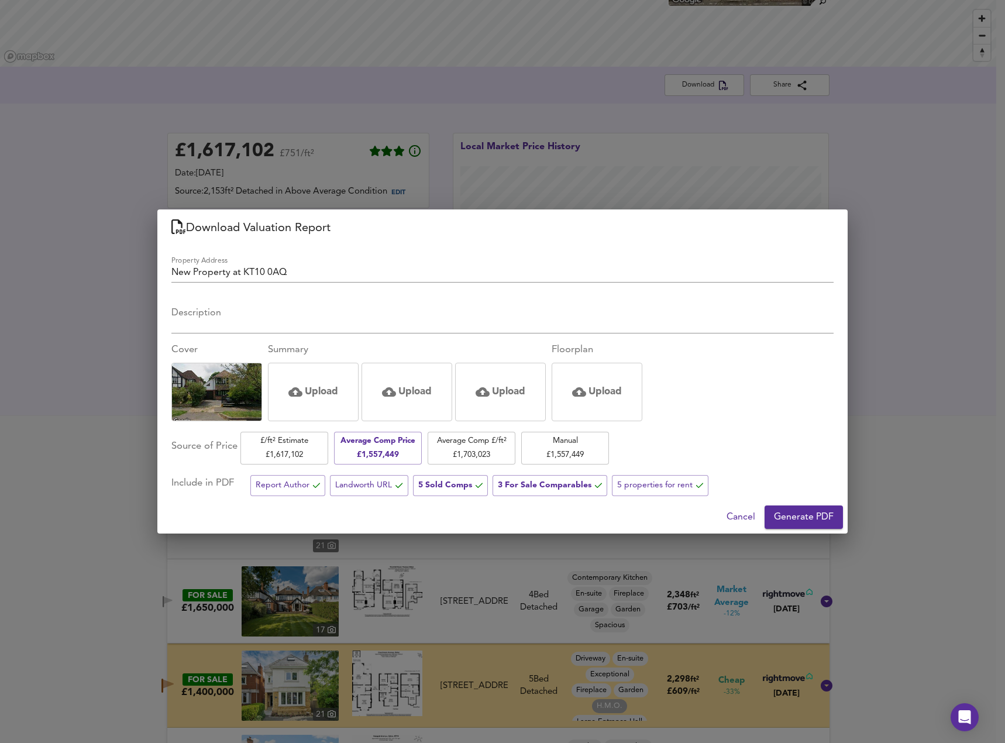
click at [211, 273] on input "New Property at KT10 0AQ" at bounding box center [502, 274] width 662 height 17
type input "4 Bed Detached c200sqm"
click at [371, 491] on span "Landworth URL" at bounding box center [368, 485] width 67 height 15
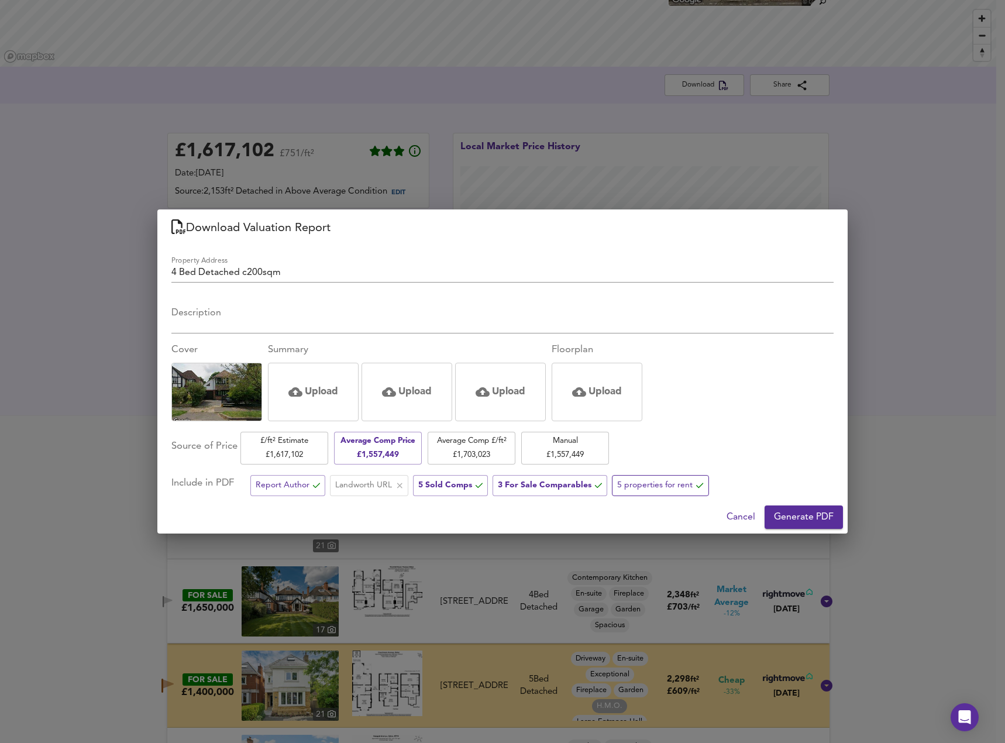
click at [656, 486] on span "5 properties for rent" at bounding box center [660, 485] width 86 height 15
click at [286, 488] on span "Report Author" at bounding box center [288, 485] width 64 height 15
click at [235, 396] on img at bounding box center [217, 392] width 90 height 64
click at [805, 513] on span "Generate PDF" at bounding box center [804, 517] width 60 height 16
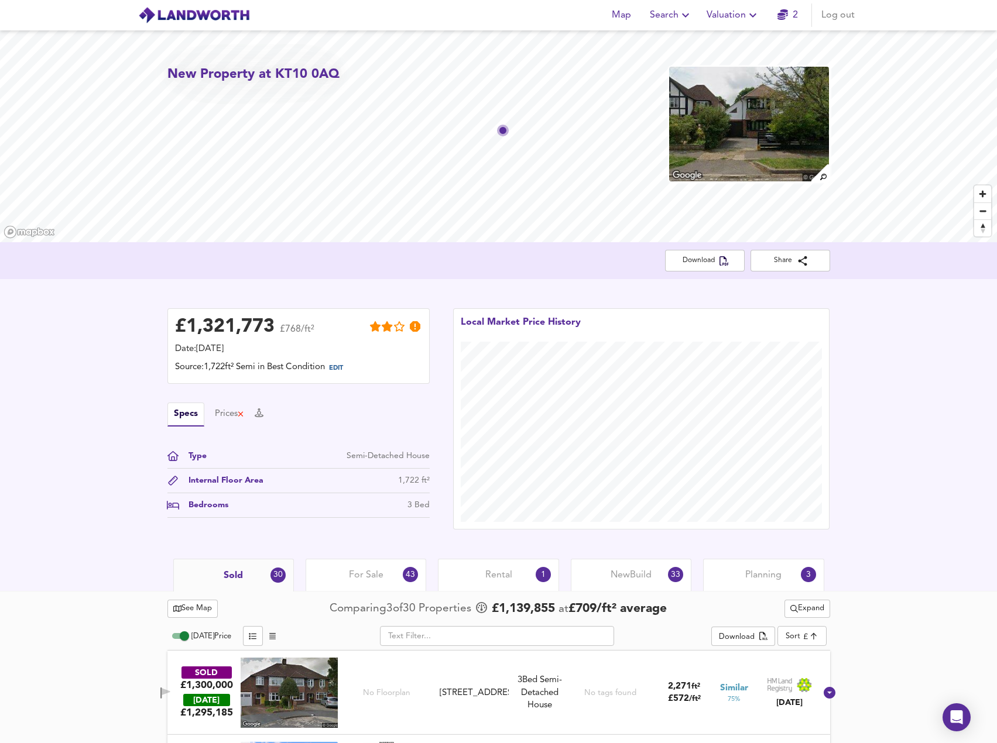
scroll to position [644, 0]
